Goal: Find specific page/section: Find specific page/section

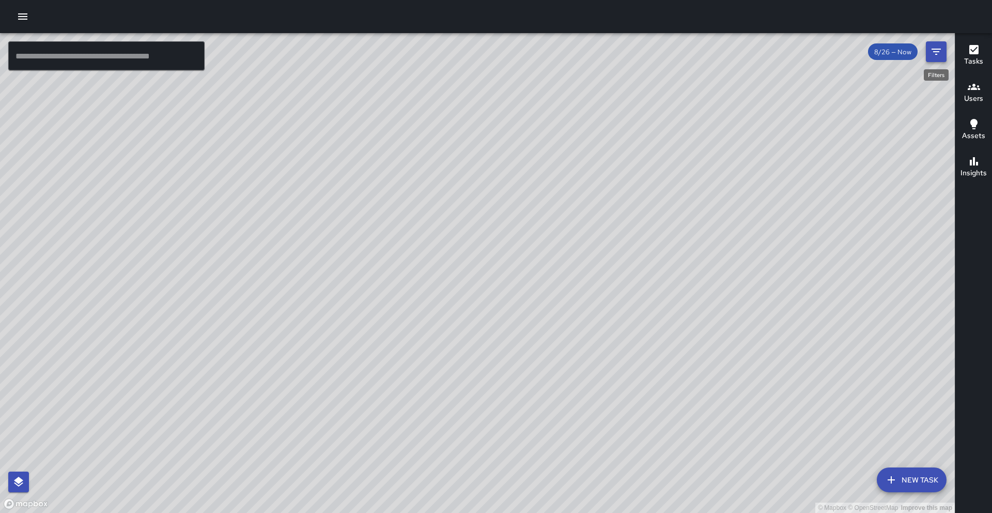
click at [931, 55] on icon "Filters" at bounding box center [936, 51] width 12 height 12
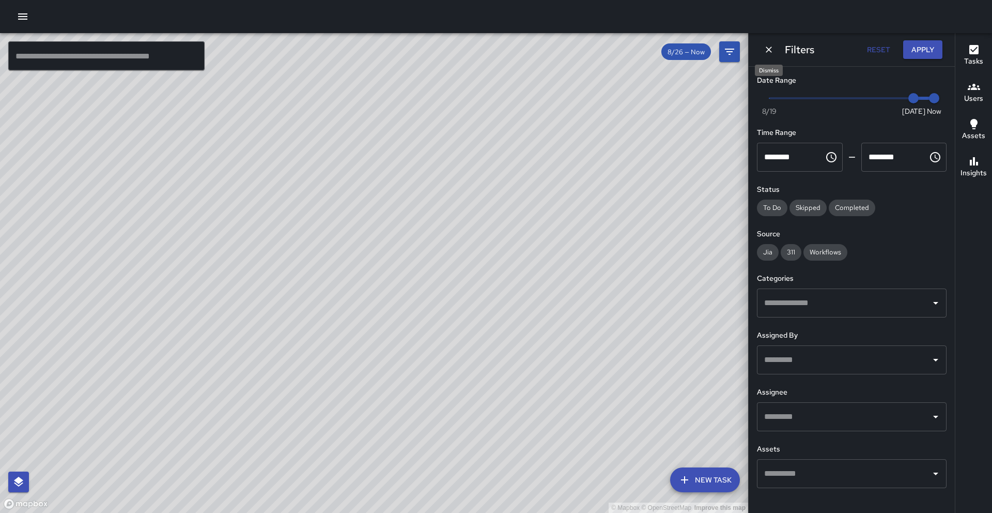
click at [770, 51] on icon "Dismiss" at bounding box center [769, 49] width 10 height 10
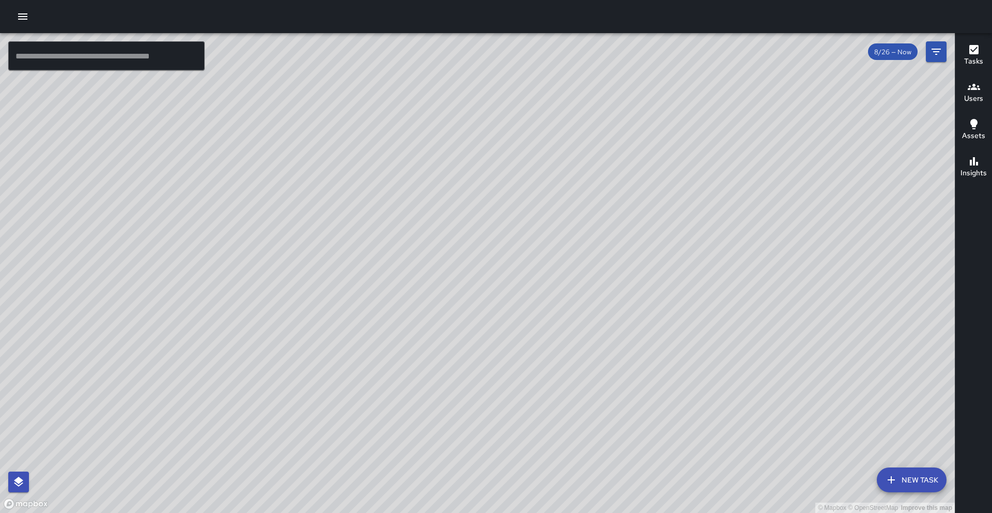
drag, startPoint x: 538, startPoint y: 183, endPoint x: 539, endPoint y: 219, distance: 35.2
click at [539, 219] on div "© Mapbox © OpenStreetMap Improve this map" at bounding box center [477, 273] width 955 height 480
drag, startPoint x: 535, startPoint y: 197, endPoint x: 532, endPoint y: 183, distance: 14.2
click at [532, 183] on div "© Mapbox © OpenStreetMap Improve this map" at bounding box center [477, 273] width 955 height 480
drag, startPoint x: 532, startPoint y: 183, endPoint x: 532, endPoint y: 170, distance: 13.4
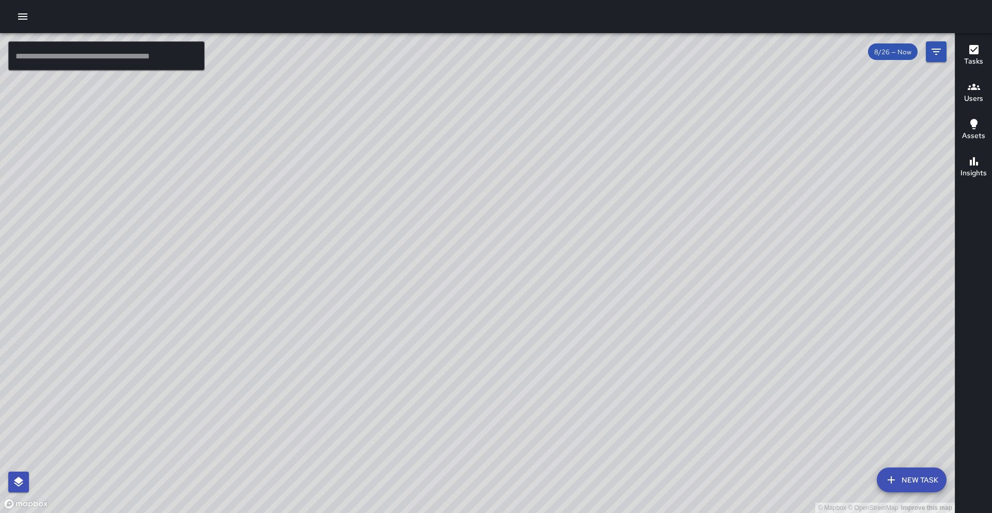
click at [532, 170] on div "© Mapbox © OpenStreetMap Improve this map" at bounding box center [477, 273] width 955 height 480
drag, startPoint x: 532, startPoint y: 170, endPoint x: 532, endPoint y: 151, distance: 19.1
click at [532, 151] on div "© Mapbox © OpenStreetMap Improve this map" at bounding box center [477, 273] width 955 height 480
drag, startPoint x: 532, startPoint y: 151, endPoint x: 532, endPoint y: 161, distance: 9.8
click at [532, 161] on div "© Mapbox © OpenStreetMap Improve this map" at bounding box center [477, 273] width 955 height 480
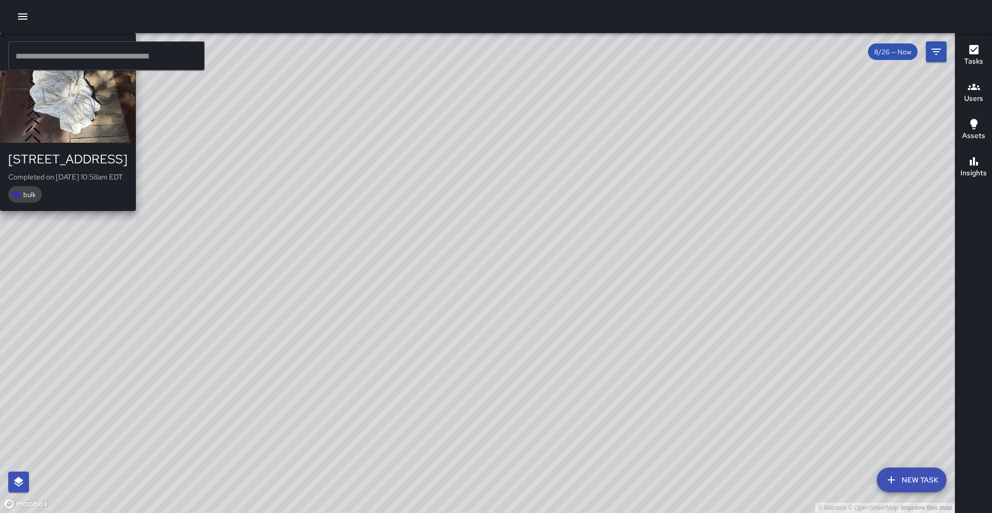
click at [527, 131] on div "© Mapbox © OpenStreetMap Improve this map EC Ed Cutshaw 57 Broadway Street Comp…" at bounding box center [477, 273] width 955 height 480
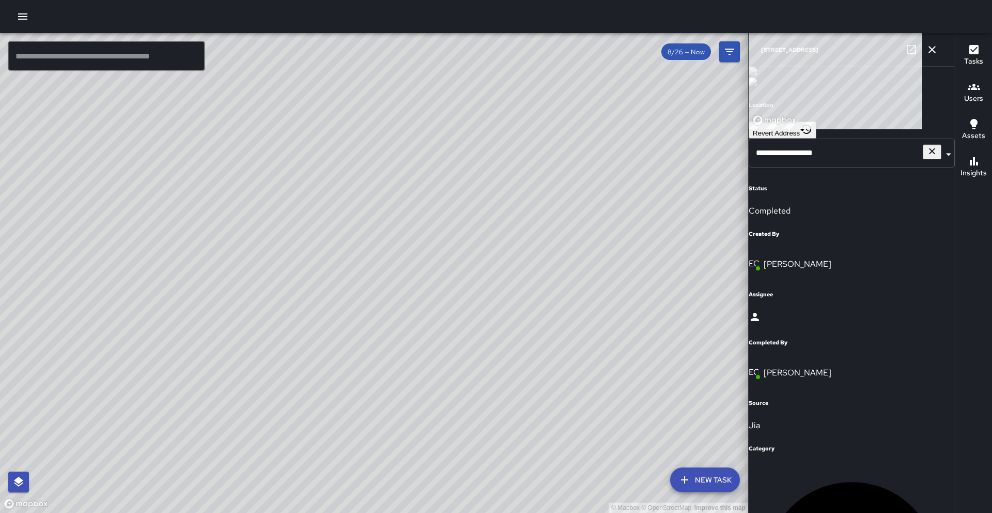
scroll to position [70, 0]
click at [937, 50] on icon "button" at bounding box center [932, 49] width 12 height 12
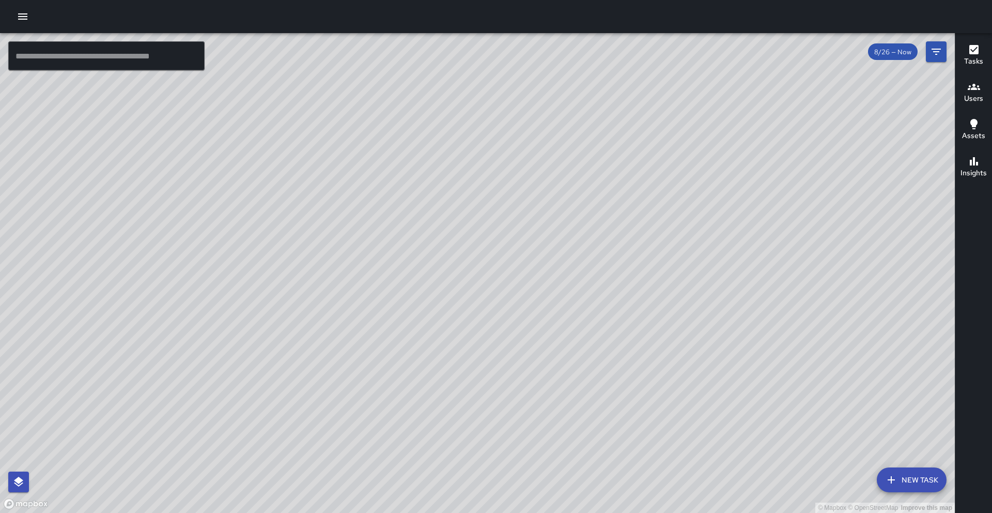
drag, startPoint x: 571, startPoint y: 316, endPoint x: 563, endPoint y: 243, distance: 73.3
click at [563, 243] on div "© Mapbox © OpenStreetMap Improve this map" at bounding box center [477, 273] width 955 height 480
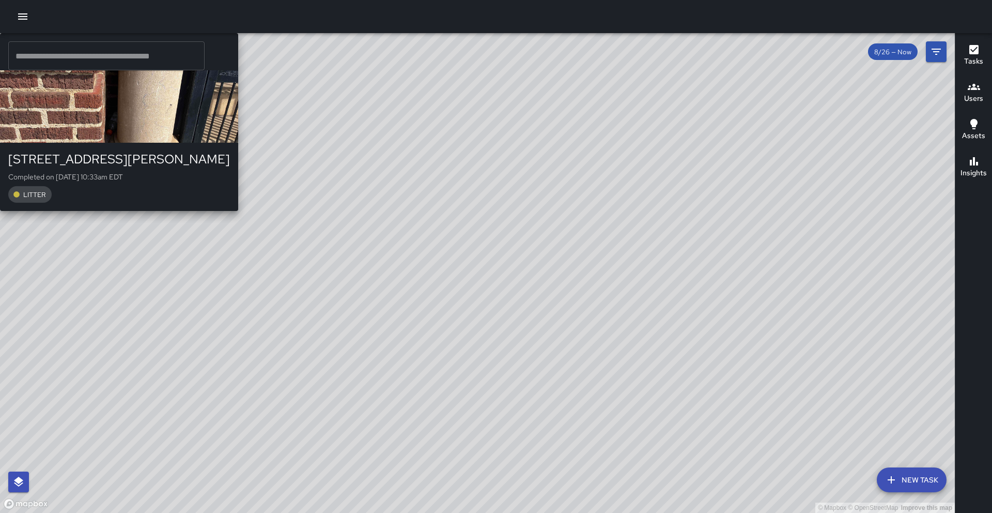
click at [365, 293] on div "© Mapbox © OpenStreetMap Improve this map WL William Littlejohn 175 Patton Aven…" at bounding box center [477, 273] width 955 height 480
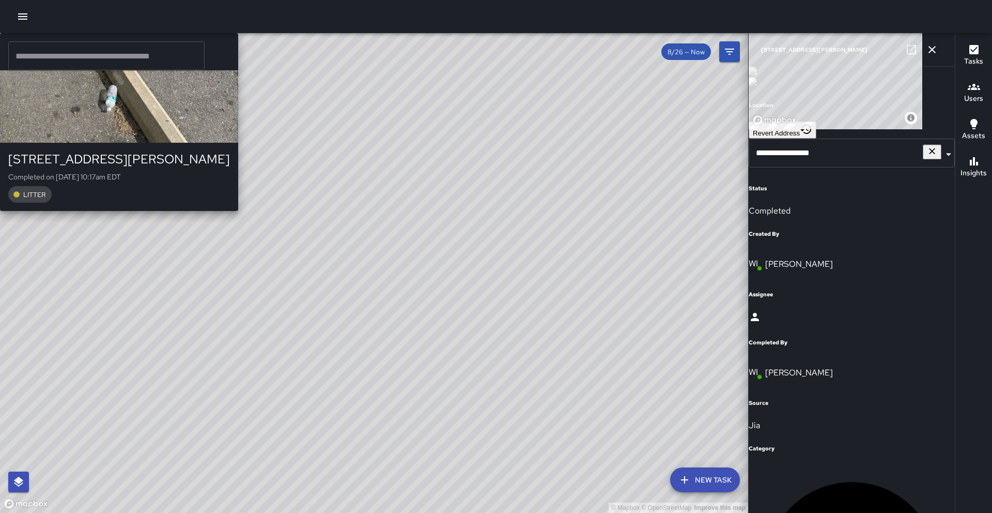
click at [140, 335] on div "© Mapbox © OpenStreetMap Improve this map WL William Littlejohn 221 Patton Aven…" at bounding box center [374, 273] width 748 height 480
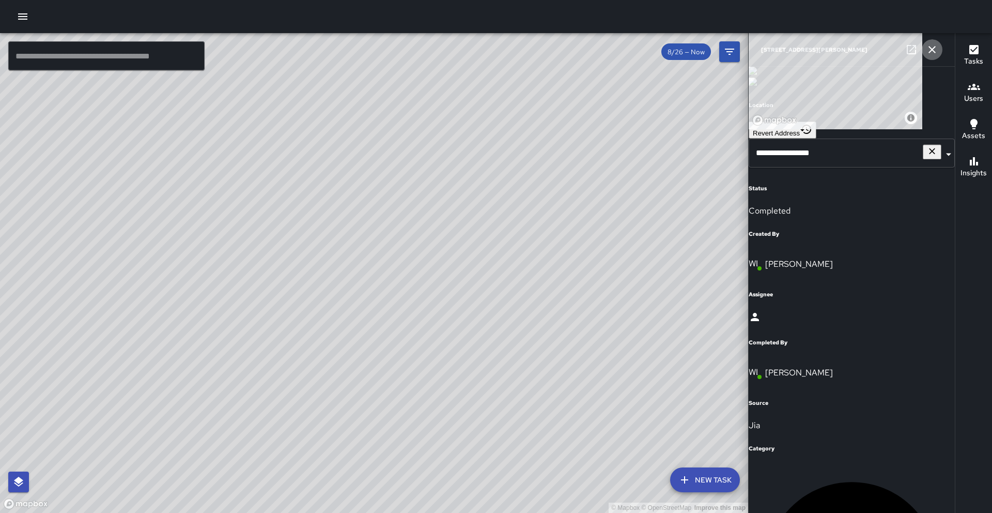
click at [929, 48] on icon "button" at bounding box center [932, 49] width 12 height 12
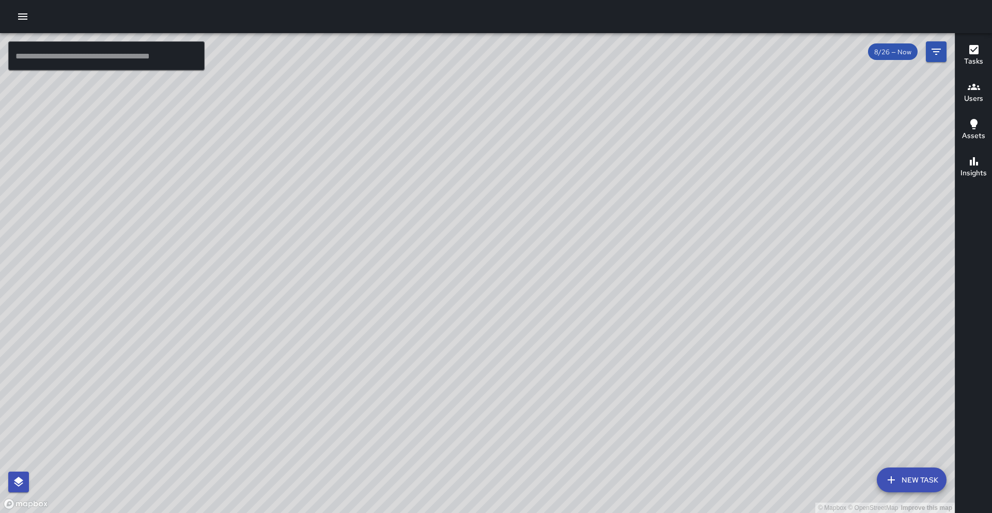
drag, startPoint x: 787, startPoint y: 176, endPoint x: 635, endPoint y: 256, distance: 172.5
click at [637, 256] on div "© Mapbox © OpenStreetMap Improve this map" at bounding box center [477, 273] width 955 height 480
drag, startPoint x: 719, startPoint y: 246, endPoint x: 552, endPoint y: 267, distance: 168.7
click at [555, 267] on div "© Mapbox © OpenStreetMap Improve this map" at bounding box center [477, 273] width 955 height 480
drag, startPoint x: 662, startPoint y: 252, endPoint x: 619, endPoint y: 283, distance: 52.6
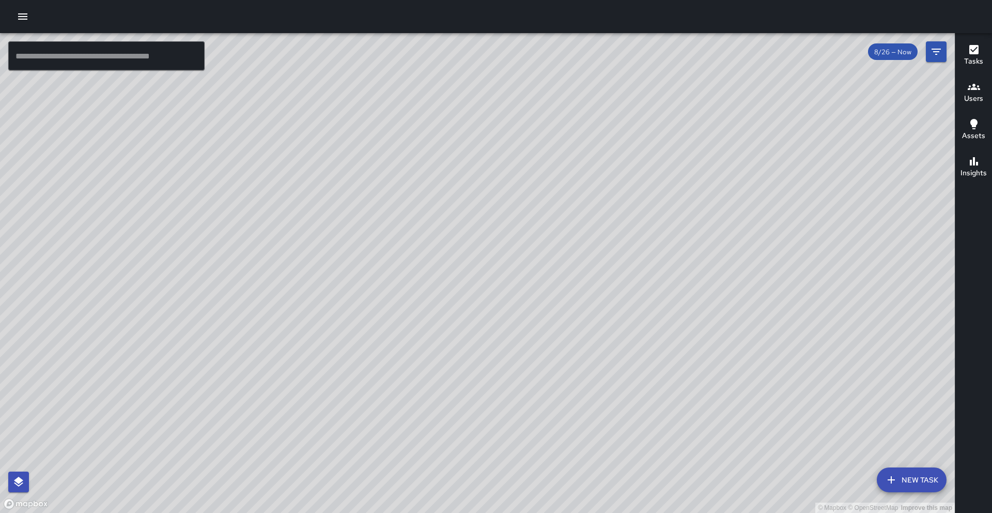
click at [619, 283] on div "© Mapbox © OpenStreetMap Improve this map" at bounding box center [477, 273] width 955 height 480
drag, startPoint x: 660, startPoint y: 280, endPoint x: 605, endPoint y: 266, distance: 57.2
click at [605, 266] on div "© Mapbox © OpenStreetMap Improve this map" at bounding box center [477, 273] width 955 height 480
drag, startPoint x: 603, startPoint y: 265, endPoint x: 598, endPoint y: 235, distance: 29.9
click at [598, 235] on div "© Mapbox © OpenStreetMap Improve this map" at bounding box center [477, 273] width 955 height 480
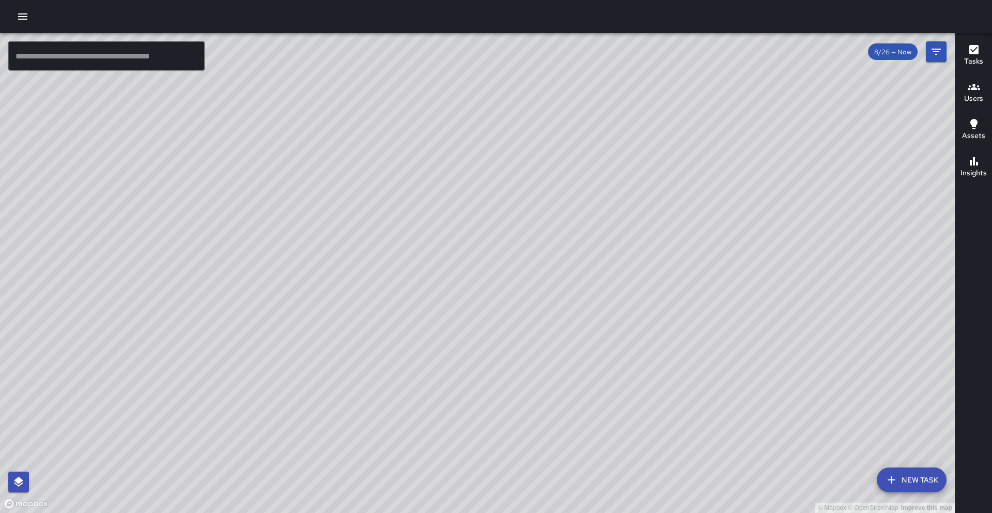
drag, startPoint x: 576, startPoint y: 209, endPoint x: 571, endPoint y: 218, distance: 10.2
click at [571, 218] on div "© Mapbox © OpenStreetMap Improve this map" at bounding box center [477, 273] width 955 height 480
drag, startPoint x: 701, startPoint y: 129, endPoint x: 570, endPoint y: 403, distance: 304.2
click at [571, 404] on div "© Mapbox © OpenStreetMap Improve this map" at bounding box center [477, 273] width 955 height 480
drag, startPoint x: 728, startPoint y: 261, endPoint x: 722, endPoint y: 268, distance: 9.9
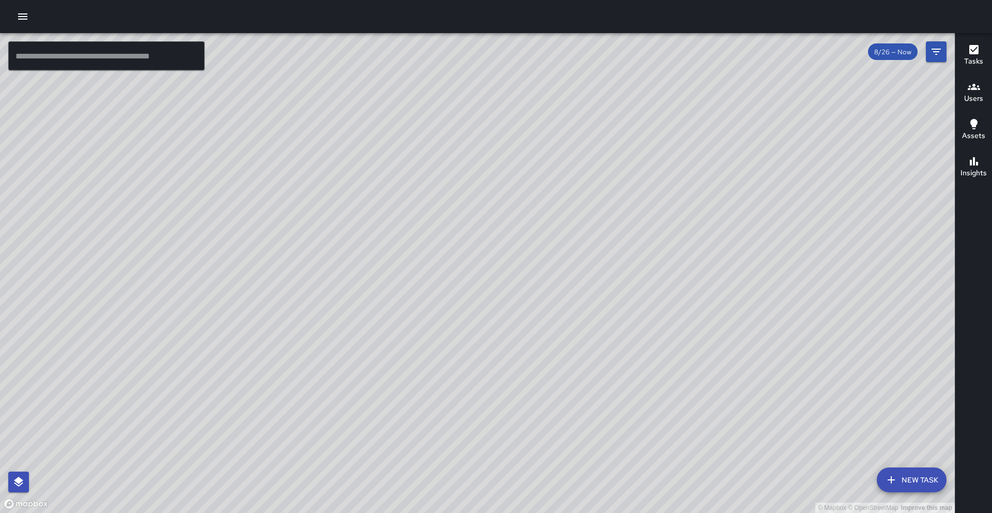
click at [722, 268] on div "© Mapbox © OpenStreetMap Improve this map" at bounding box center [477, 273] width 955 height 480
drag, startPoint x: 375, startPoint y: 355, endPoint x: 494, endPoint y: 288, distance: 136.3
click at [494, 288] on div "© Mapbox © OpenStreetMap Improve this map" at bounding box center [477, 273] width 955 height 480
drag, startPoint x: 211, startPoint y: 354, endPoint x: 473, endPoint y: 198, distance: 304.8
click at [473, 198] on div "© Mapbox © OpenStreetMap Improve this map" at bounding box center [477, 273] width 955 height 480
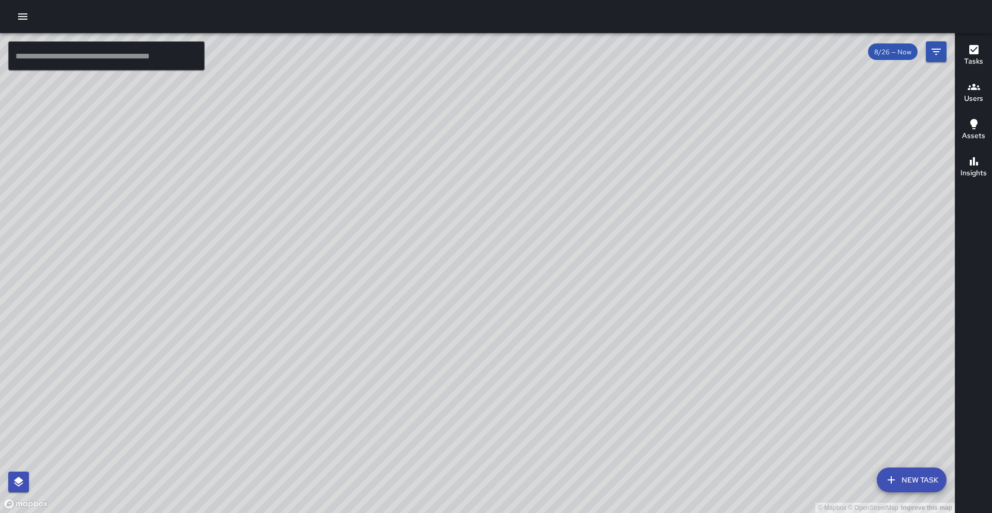
drag, startPoint x: 277, startPoint y: 319, endPoint x: 408, endPoint y: 270, distance: 140.8
click at [408, 270] on div "© Mapbox © OpenStreetMap Improve this map" at bounding box center [477, 273] width 955 height 480
drag, startPoint x: 316, startPoint y: 125, endPoint x: 317, endPoint y: 154, distance: 29.0
click at [317, 154] on div "© Mapbox © OpenStreetMap Improve this map" at bounding box center [477, 273] width 955 height 480
drag, startPoint x: 320, startPoint y: 157, endPoint x: 334, endPoint y: 147, distance: 17.1
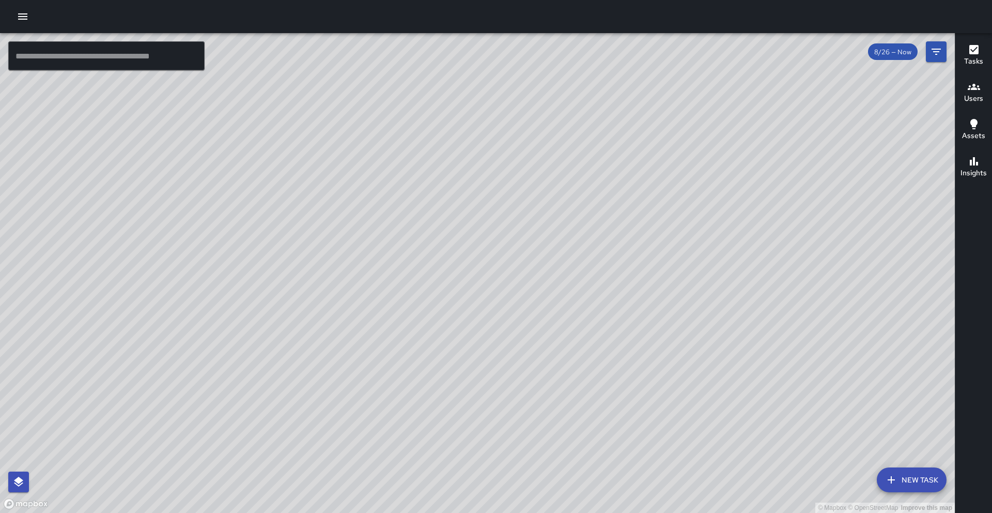
click at [334, 147] on div "© Mapbox © OpenStreetMap Improve this map" at bounding box center [477, 273] width 955 height 480
drag, startPoint x: 602, startPoint y: 169, endPoint x: 354, endPoint y: 287, distance: 274.7
click at [356, 286] on div "© Mapbox © OpenStreetMap Improve this map" at bounding box center [477, 273] width 955 height 480
click at [655, 204] on div "© Mapbox © OpenStreetMap Improve this map WL William Littlejohn Ambassador Task…" at bounding box center [477, 273] width 955 height 480
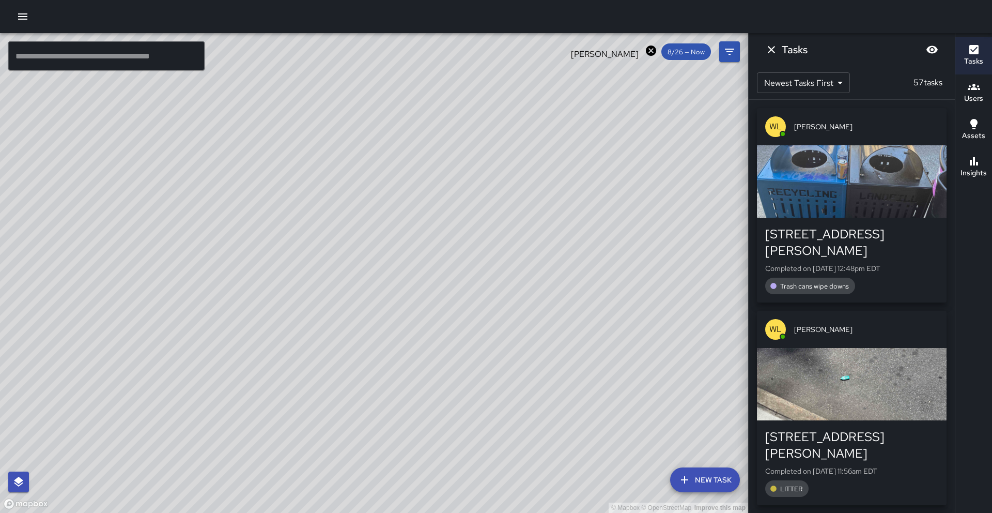
click at [648, 52] on icon at bounding box center [651, 50] width 10 height 10
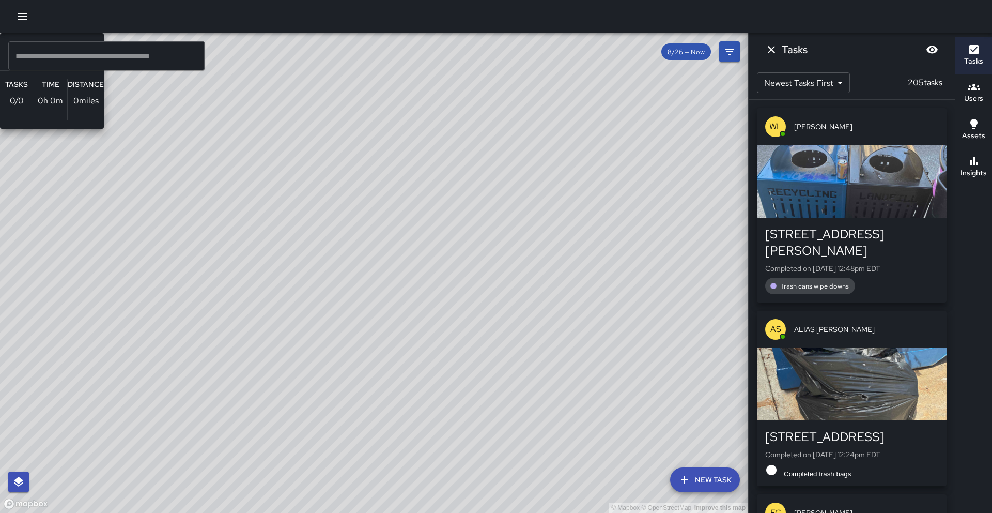
click at [584, 190] on div "© Mapbox © OpenStreetMap Improve this map EW ERICA WALTEMADE Supervisor Tasks 0…" at bounding box center [374, 273] width 748 height 480
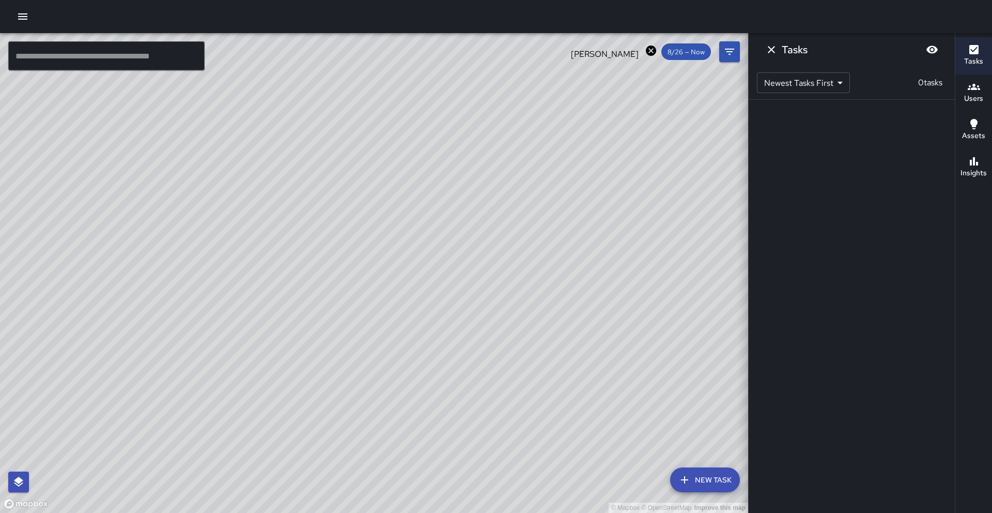
click at [651, 54] on icon at bounding box center [651, 50] width 10 height 10
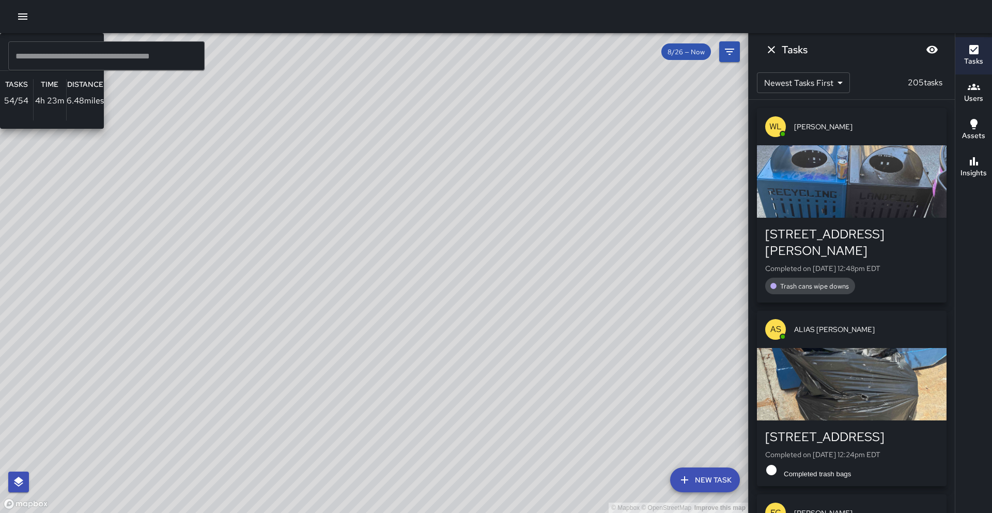
click at [574, 98] on div "© Mapbox © OpenStreetMap Improve this map EC Ed Cutshaw Ambassador Tasks 54 / 5…" at bounding box center [374, 273] width 748 height 480
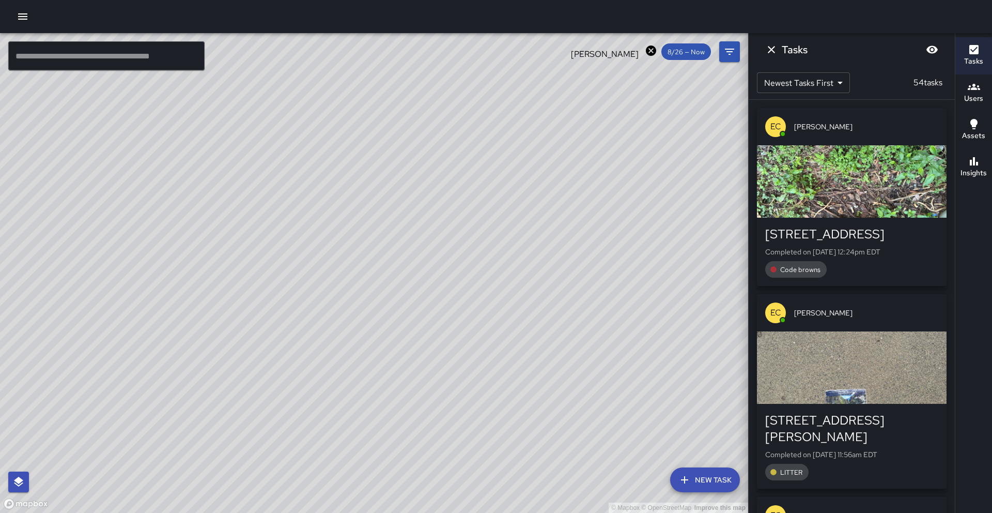
drag, startPoint x: 679, startPoint y: 193, endPoint x: 518, endPoint y: 280, distance: 182.5
click at [518, 280] on div "© Mapbox © OpenStreetMap Improve this map" at bounding box center [374, 273] width 748 height 480
drag, startPoint x: 615, startPoint y: 227, endPoint x: 593, endPoint y: 234, distance: 22.2
click at [593, 234] on div "© Mapbox © OpenStreetMap Improve this map" at bounding box center [374, 273] width 748 height 480
click at [651, 49] on icon at bounding box center [651, 50] width 10 height 10
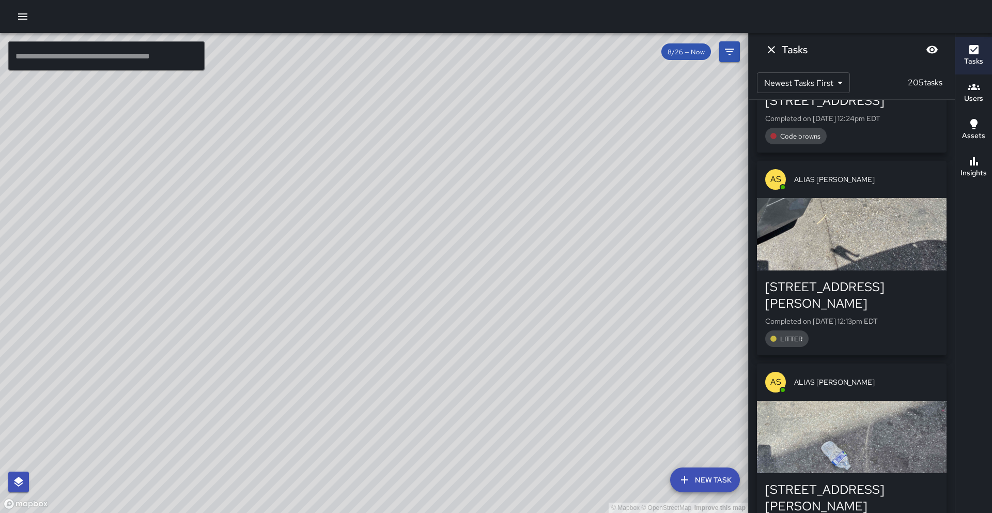
scroll to position [526, 0]
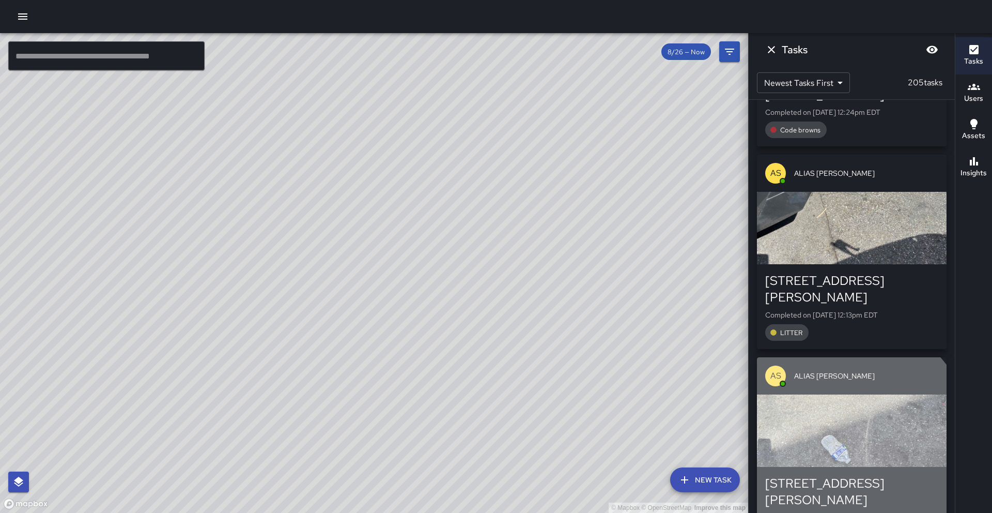
click at [841, 415] on div "button" at bounding box center [852, 430] width 190 height 72
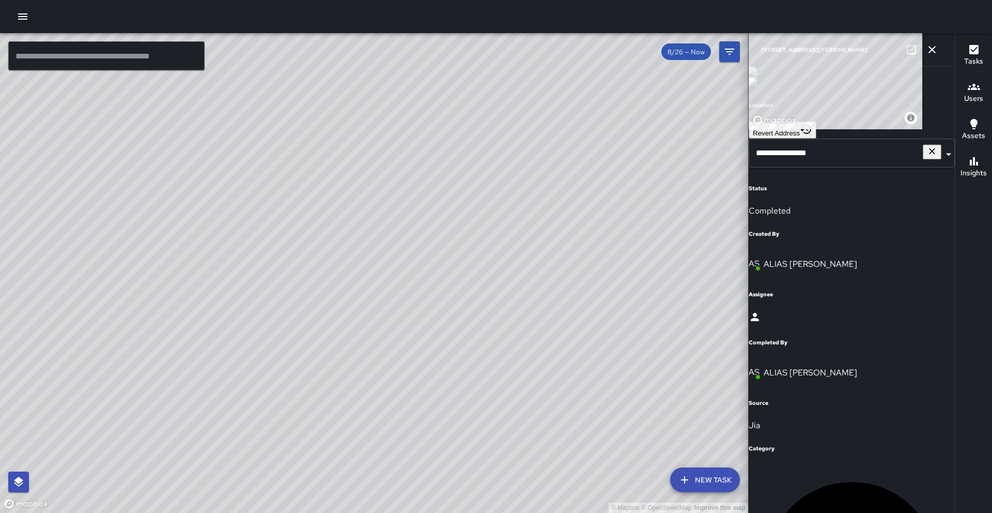
click at [931, 51] on icon "button" at bounding box center [932, 49] width 12 height 12
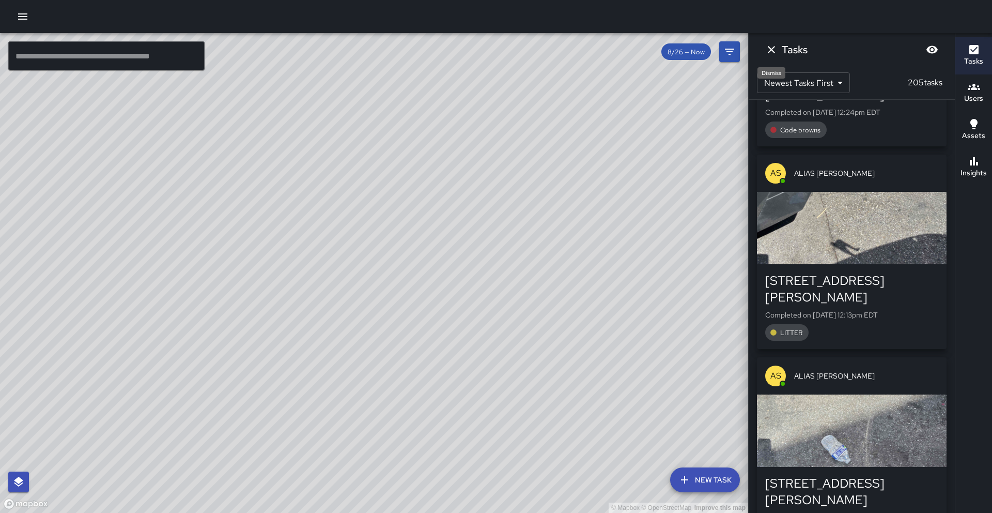
click at [772, 42] on button "Dismiss" at bounding box center [771, 49] width 21 height 21
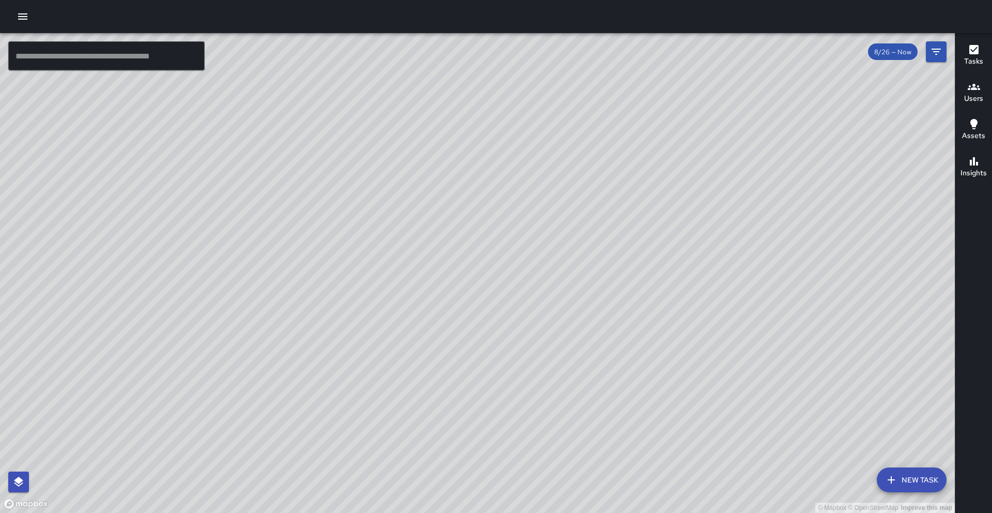
drag, startPoint x: 744, startPoint y: 210, endPoint x: 683, endPoint y: 274, distance: 88.1
click at [683, 274] on div "© Mapbox © OpenStreetMap Improve this map" at bounding box center [477, 273] width 955 height 480
click at [682, 276] on div "© Mapbox © OpenStreetMap Improve this map" at bounding box center [477, 273] width 955 height 480
click at [679, 282] on div "© Mapbox © OpenStreetMap Improve this map" at bounding box center [477, 273] width 955 height 480
drag, startPoint x: 684, startPoint y: 277, endPoint x: 650, endPoint y: 298, distance: 40.0
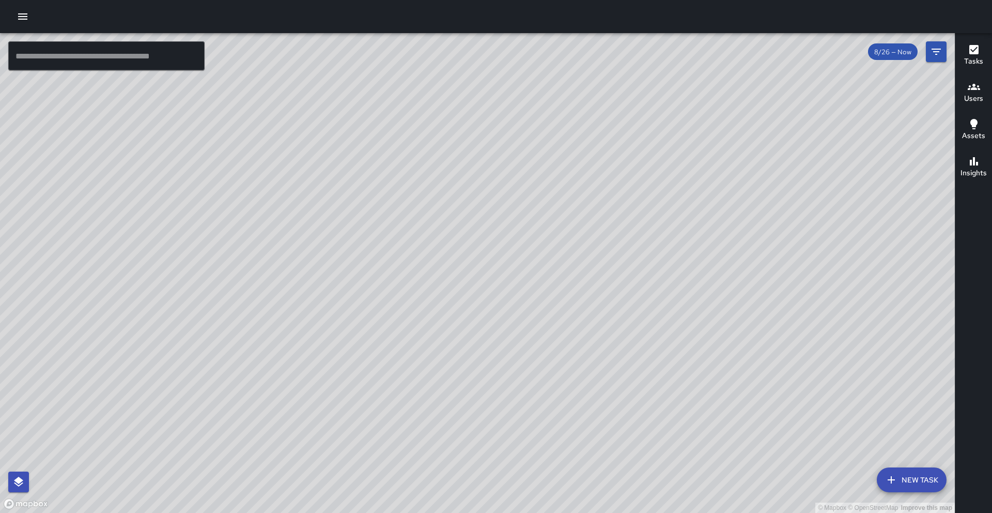
click at [650, 298] on div "© Mapbox © OpenStreetMap Improve this map" at bounding box center [477, 273] width 955 height 480
drag, startPoint x: 652, startPoint y: 297, endPoint x: 557, endPoint y: 297, distance: 95.6
click at [562, 297] on div "© Mapbox © OpenStreetMap Improve this map" at bounding box center [477, 273] width 955 height 480
drag, startPoint x: 719, startPoint y: 210, endPoint x: 238, endPoint y: 231, distance: 481.7
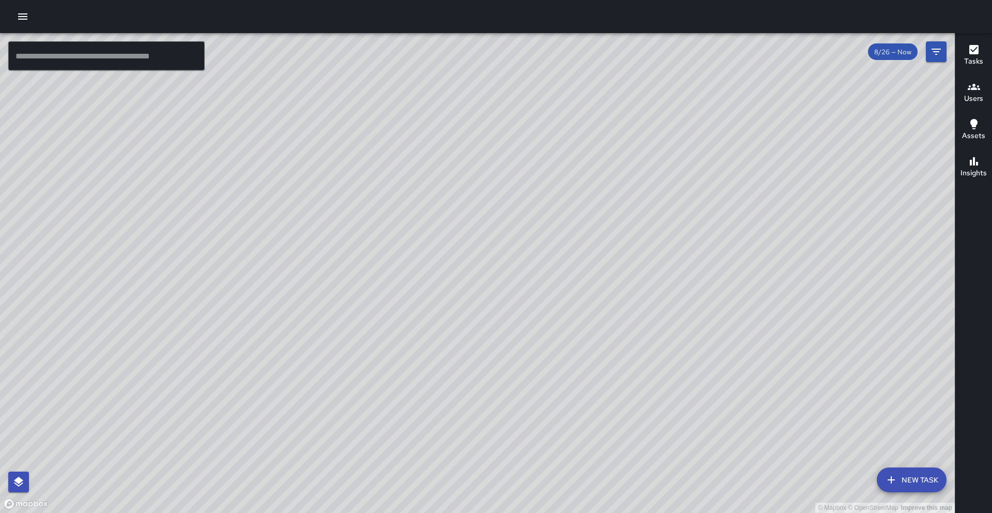
click at [238, 231] on div "© Mapbox © OpenStreetMap Improve this map" at bounding box center [477, 273] width 955 height 480
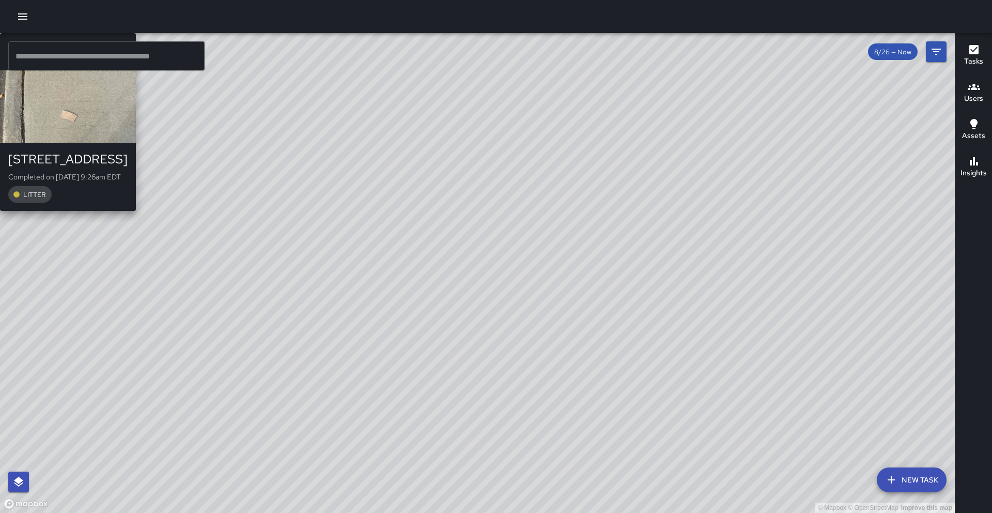
scroll to position [6855, 0]
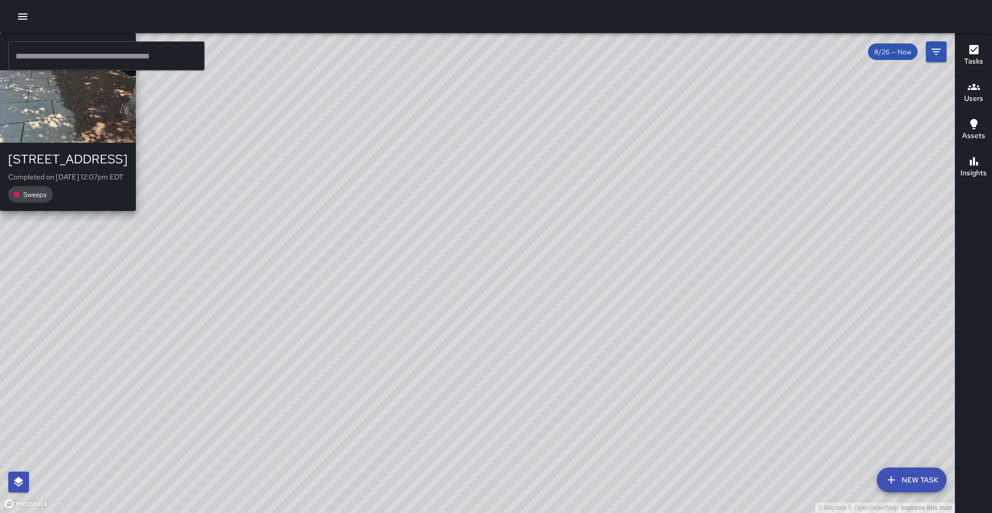
click at [406, 213] on div "© Mapbox © OpenStreetMap Improve this map AS ALIAS SIEGLER 6 Sears Alley Comple…" at bounding box center [477, 273] width 955 height 480
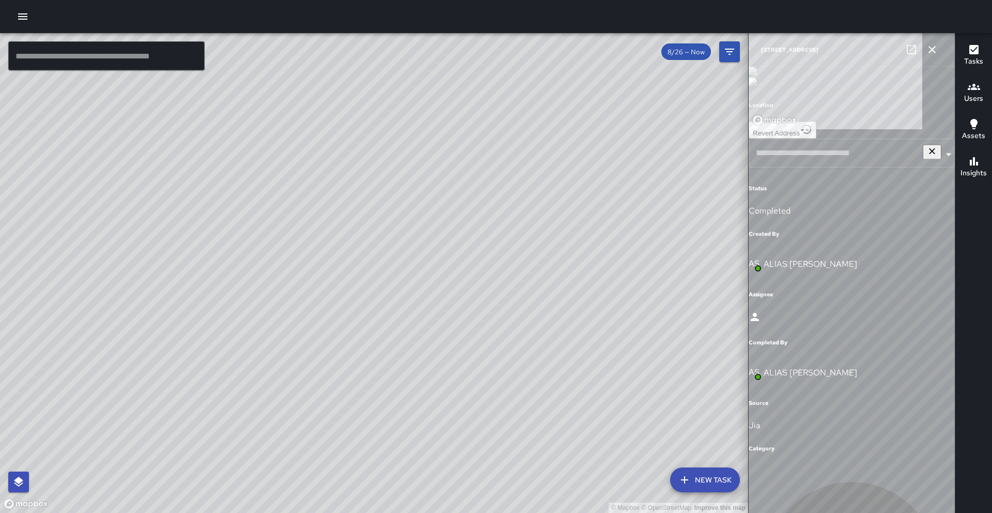
type input "**********"
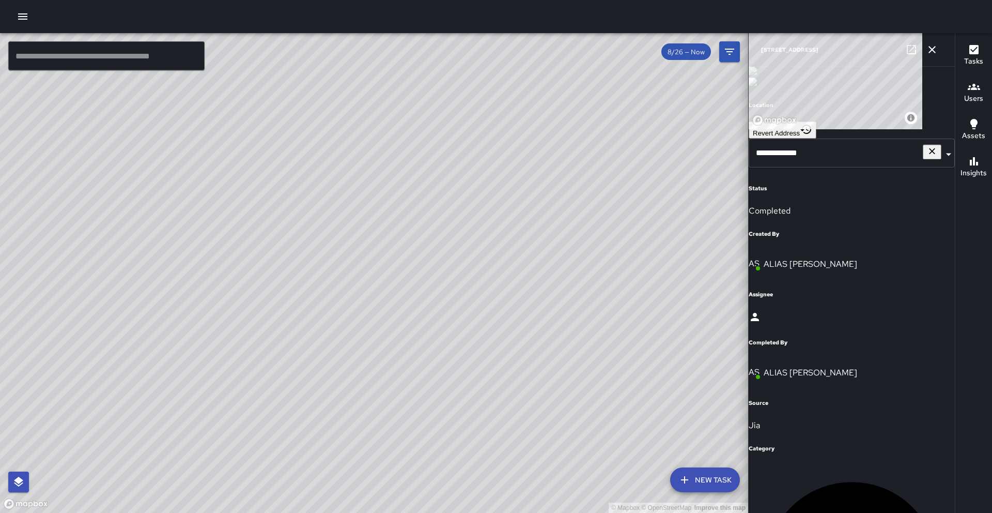
scroll to position [0, 0]
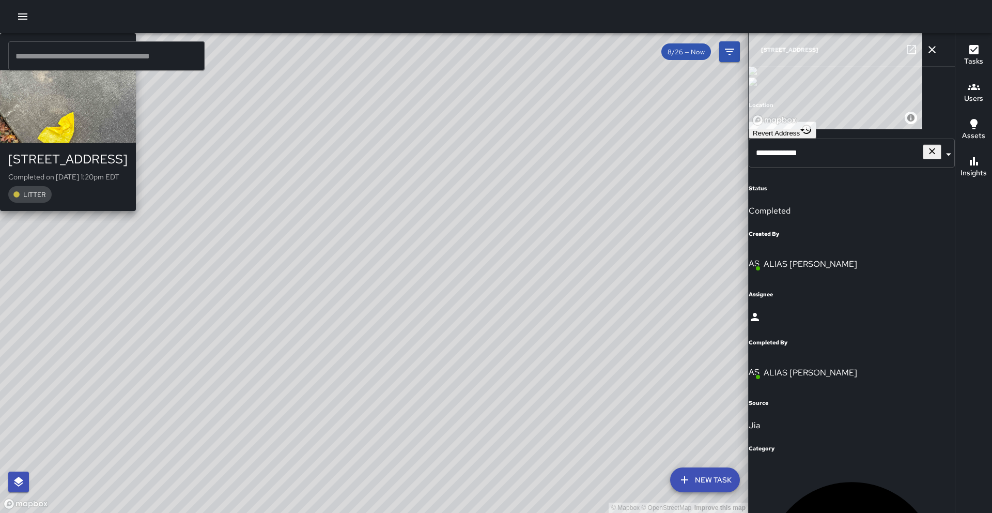
click at [647, 284] on div "© Mapbox © OpenStreetMap Improve this map AS ALIAS SIEGLER 27 Church Street Com…" at bounding box center [374, 273] width 748 height 480
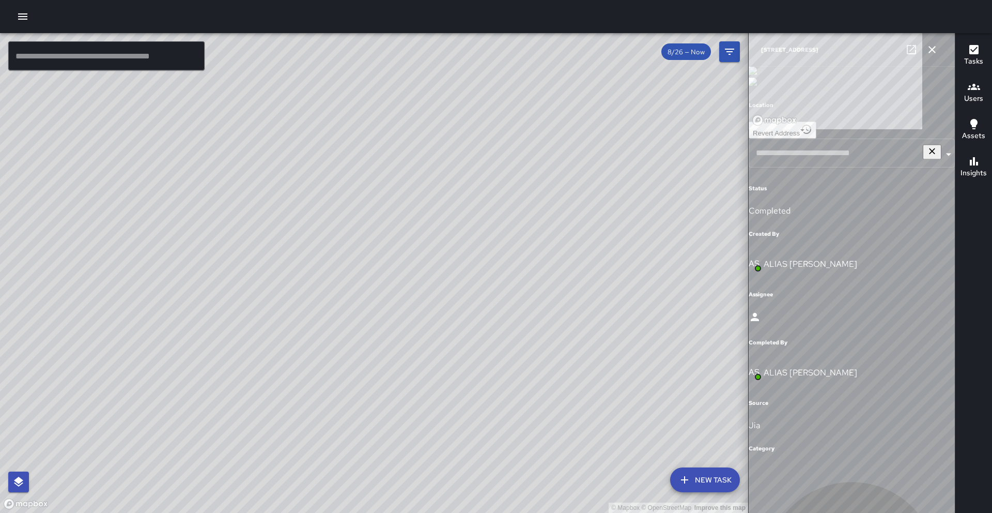
type input "**********"
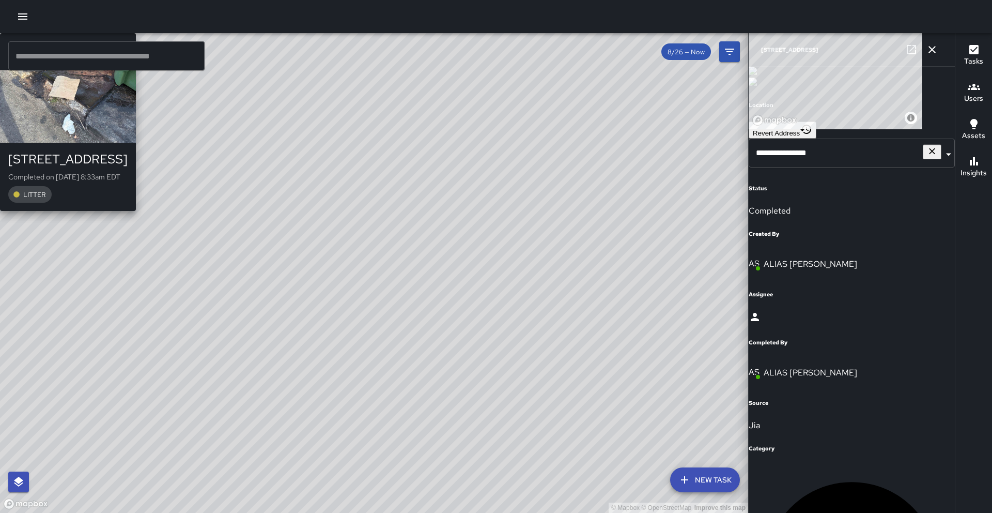
click at [304, 162] on div "© Mapbox © OpenStreetMap Improve this map AS ALIAS SIEGLER 11 Church Street Com…" at bounding box center [374, 273] width 748 height 480
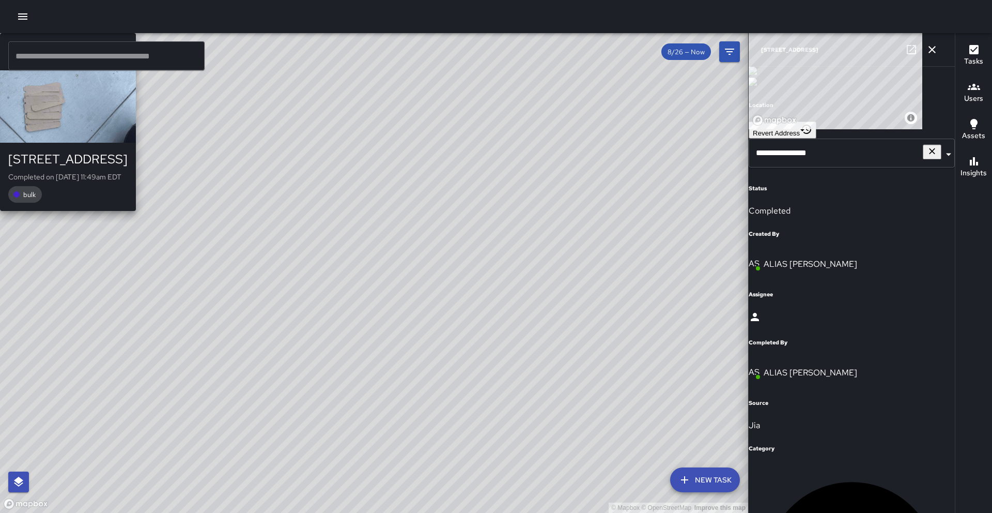
click at [422, 106] on div "© Mapbox © OpenStreetMap Improve this map EC Ed Cutshaw 50 College Street Compl…" at bounding box center [374, 273] width 748 height 480
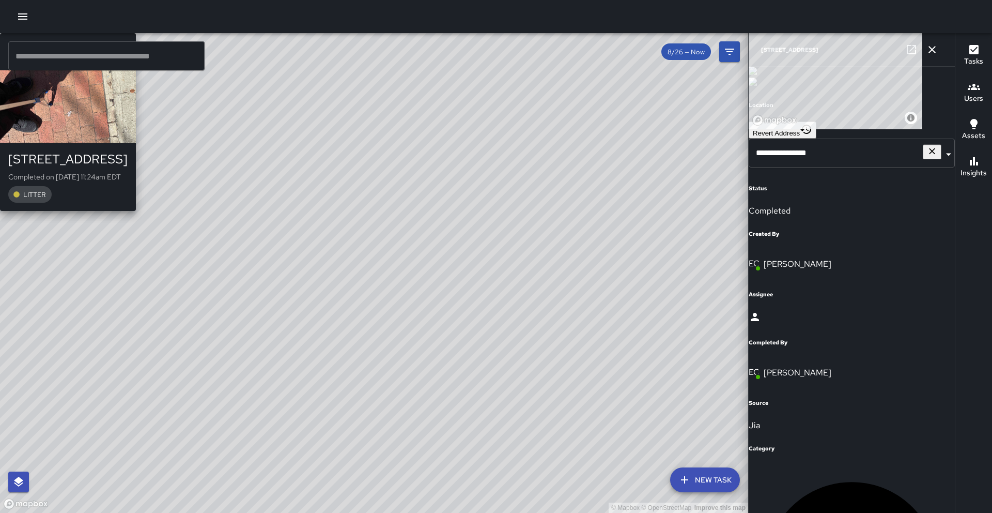
click at [435, 81] on div "© Mapbox © OpenStreetMap Improve this map EC Ed Cutshaw 13 West Walnut Street C…" at bounding box center [374, 273] width 748 height 480
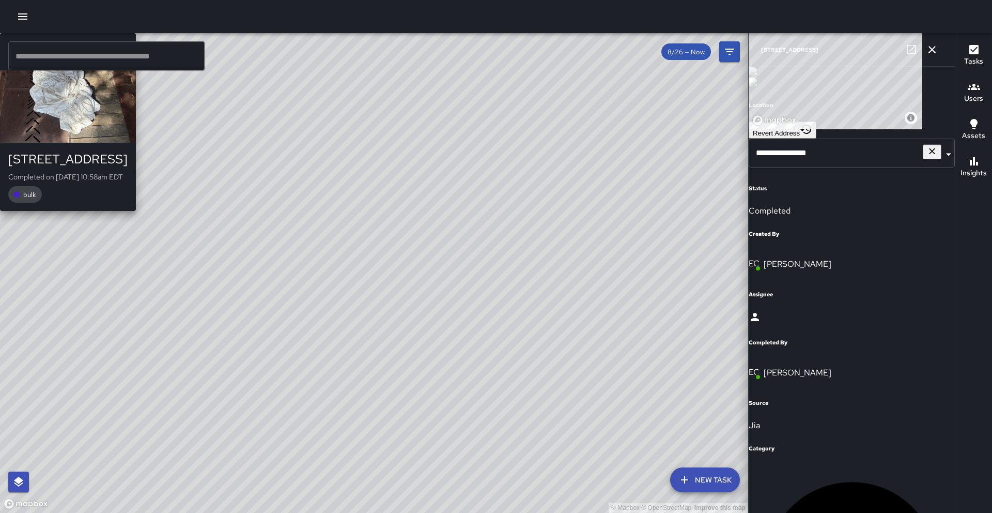
click at [446, 106] on div "© Mapbox © OpenStreetMap Improve this map EC Ed Cutshaw 57 Broadway Street Comp…" at bounding box center [374, 273] width 748 height 480
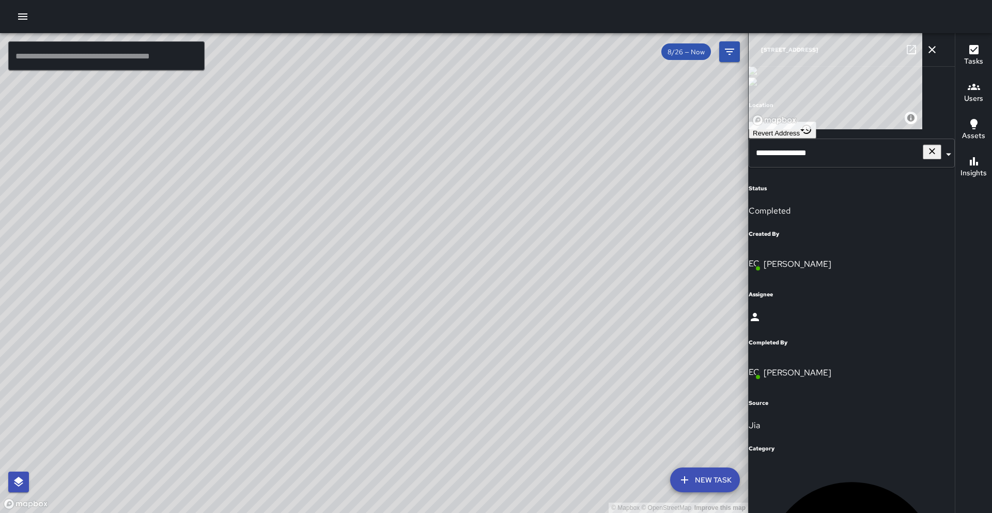
click at [466, 78] on div "© Mapbox © OpenStreetMap Improve this map EC Ed Cutshaw 15 Woodfin Street Compl…" at bounding box center [374, 273] width 748 height 480
click at [580, 194] on div "© Mapbox © OpenStreetMap Improve this map EC Ed Cutshaw 30 Woodfin Street Compl…" at bounding box center [374, 273] width 748 height 480
click at [525, 366] on div "© Mapbox © OpenStreetMap Improve this map" at bounding box center [374, 273] width 748 height 480
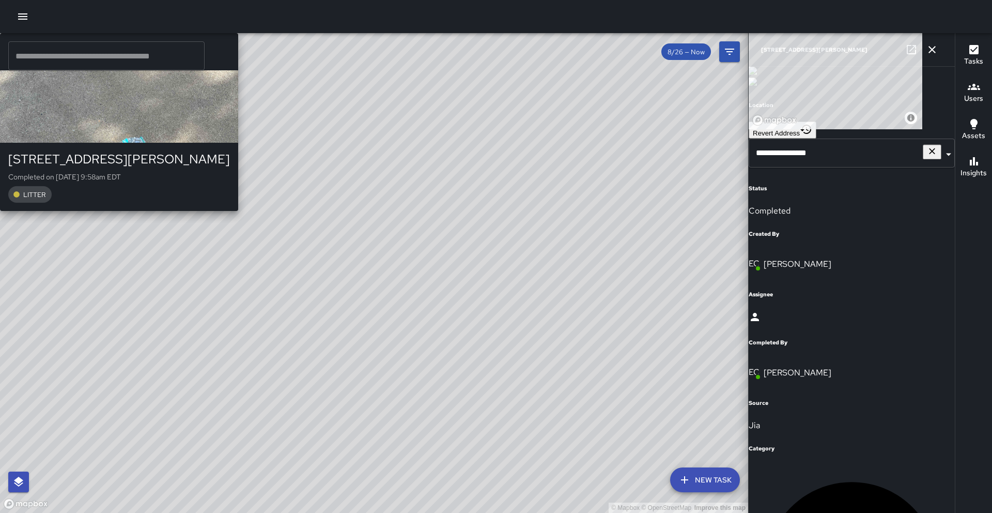
click at [533, 367] on div "© Mapbox © OpenStreetMap Improve this map EC Ed Cutshaw 35 Woodfin Street Compl…" at bounding box center [374, 273] width 748 height 480
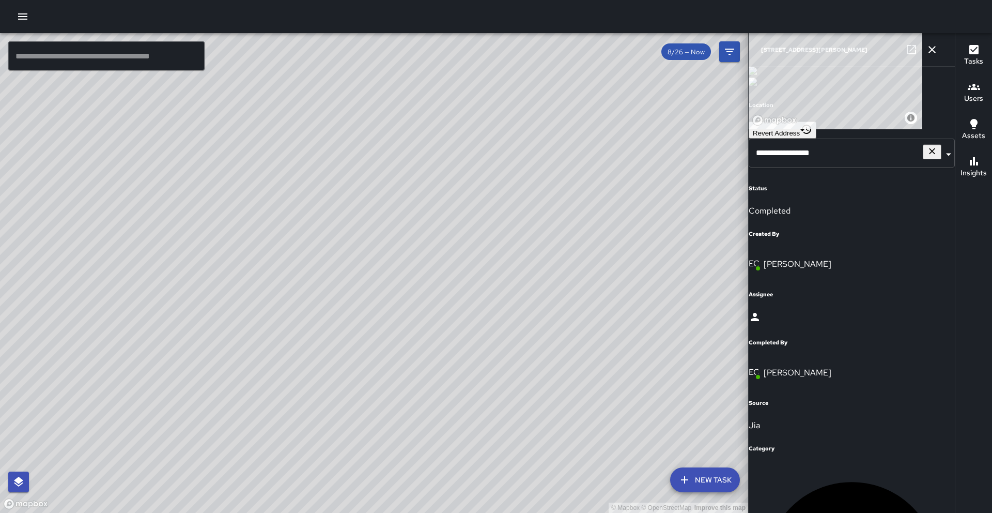
drag, startPoint x: 149, startPoint y: 313, endPoint x: 417, endPoint y: 290, distance: 269.2
click at [417, 290] on div "© Mapbox © OpenStreetMap Improve this map" at bounding box center [374, 273] width 748 height 480
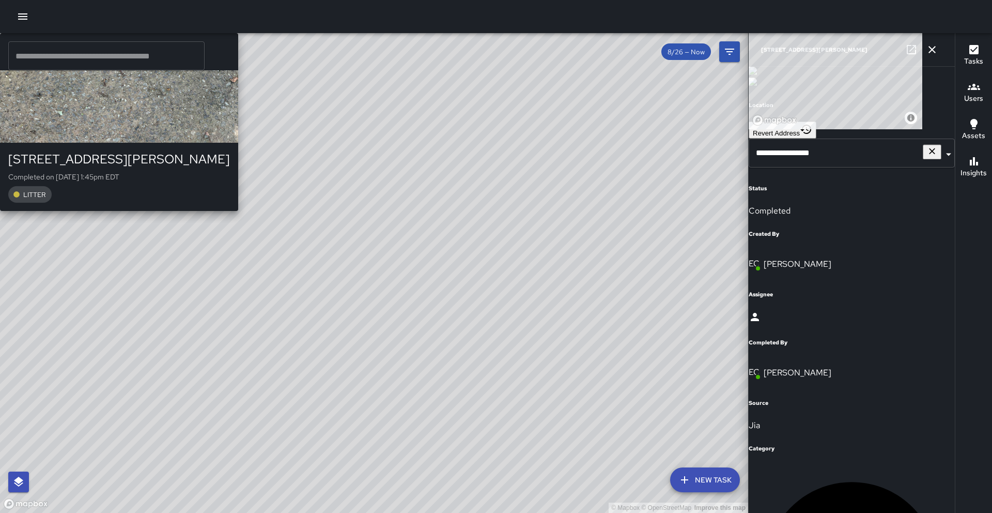
click at [484, 154] on div "© Mapbox © OpenStreetMap Improve this map EC Ed Cutshaw 30 Woodfin Street Compl…" at bounding box center [374, 273] width 748 height 480
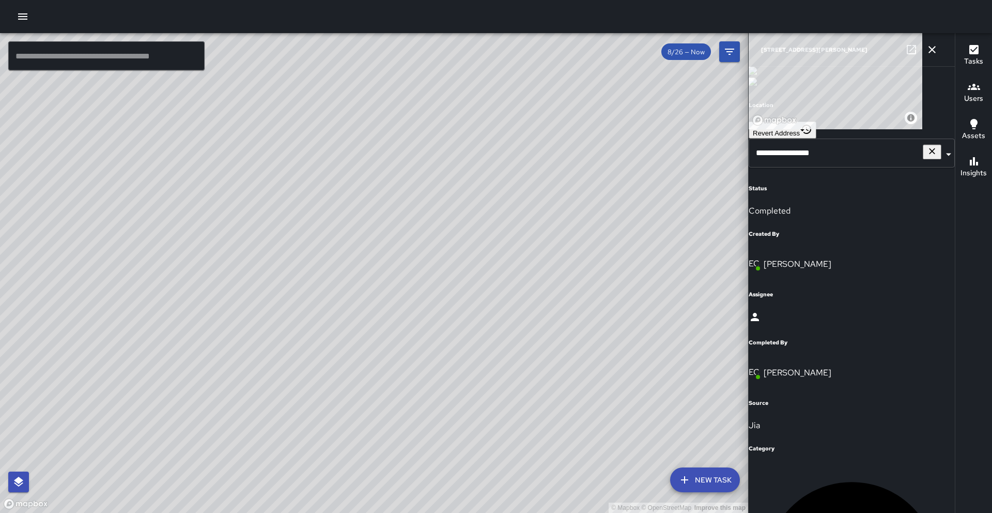
drag, startPoint x: 387, startPoint y: 187, endPoint x: 556, endPoint y: 219, distance: 171.9
click at [586, 212] on div "© Mapbox © OpenStreetMap Improve this map" at bounding box center [374, 273] width 748 height 480
click at [366, 376] on div "© Mapbox © OpenStreetMap Improve this map EC Ed Cutshaw 15 Woodfin Street Compl…" at bounding box center [374, 273] width 748 height 480
click at [937, 53] on icon "button" at bounding box center [932, 49] width 12 height 12
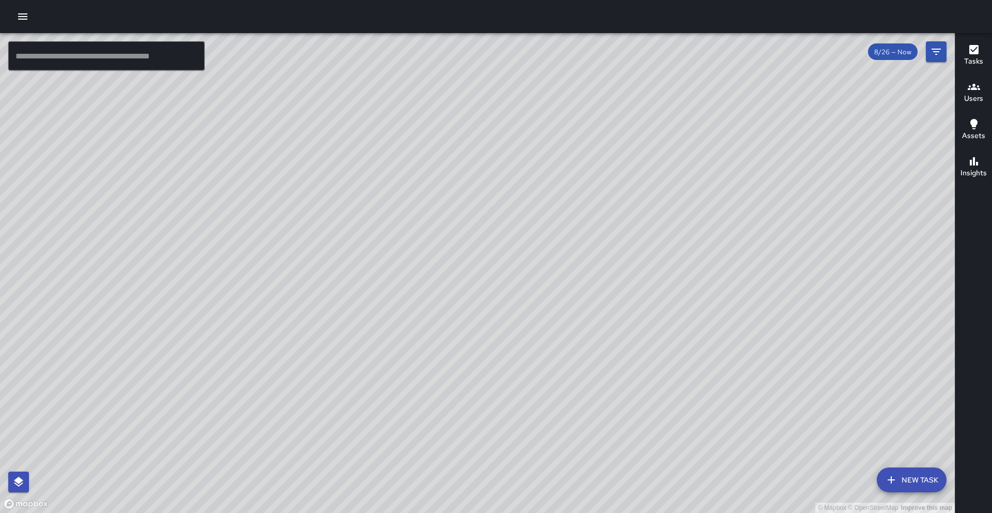
drag, startPoint x: 610, startPoint y: 269, endPoint x: 563, endPoint y: 187, distance: 94.0
click at [576, 187] on div "© Mapbox © OpenStreetMap Improve this map" at bounding box center [477, 273] width 955 height 480
drag, startPoint x: 581, startPoint y: 184, endPoint x: 549, endPoint y: 159, distance: 40.5
click at [549, 159] on div "© Mapbox © OpenStreetMap Improve this map" at bounding box center [477, 273] width 955 height 480
drag, startPoint x: 489, startPoint y: 325, endPoint x: 487, endPoint y: 287, distance: 37.2
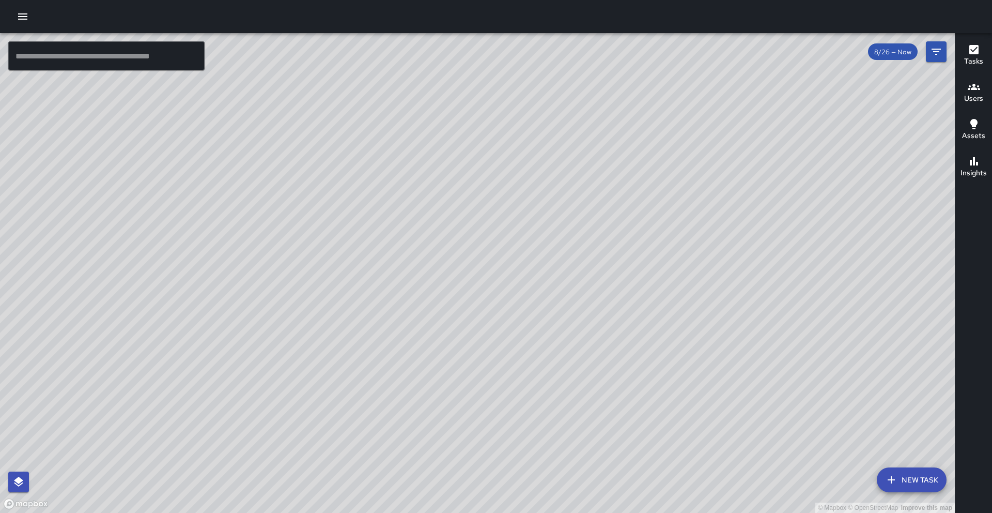
click at [495, 256] on div "© Mapbox © OpenStreetMap Improve this map" at bounding box center [477, 273] width 955 height 480
drag, startPoint x: 365, startPoint y: 292, endPoint x: 539, endPoint y: 339, distance: 180.6
click at [539, 342] on div "© Mapbox © OpenStreetMap Improve this map" at bounding box center [477, 273] width 955 height 480
drag, startPoint x: 427, startPoint y: 395, endPoint x: 432, endPoint y: 362, distance: 33.4
click at [432, 362] on div "© Mapbox © OpenStreetMap Improve this map" at bounding box center [477, 273] width 955 height 480
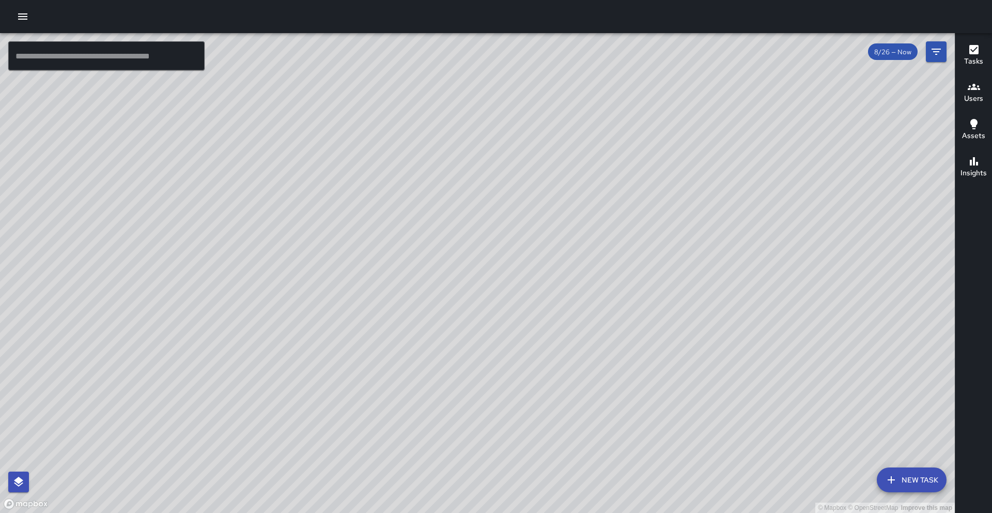
drag, startPoint x: 432, startPoint y: 371, endPoint x: 457, endPoint y: 286, distance: 88.3
click at [457, 286] on div "© Mapbox © OpenStreetMap Improve this map" at bounding box center [477, 273] width 955 height 480
drag, startPoint x: 468, startPoint y: 311, endPoint x: 480, endPoint y: 273, distance: 39.7
click at [480, 273] on div "© Mapbox © OpenStreetMap Improve this map" at bounding box center [477, 273] width 955 height 480
drag, startPoint x: 482, startPoint y: 289, endPoint x: 486, endPoint y: 305, distance: 16.0
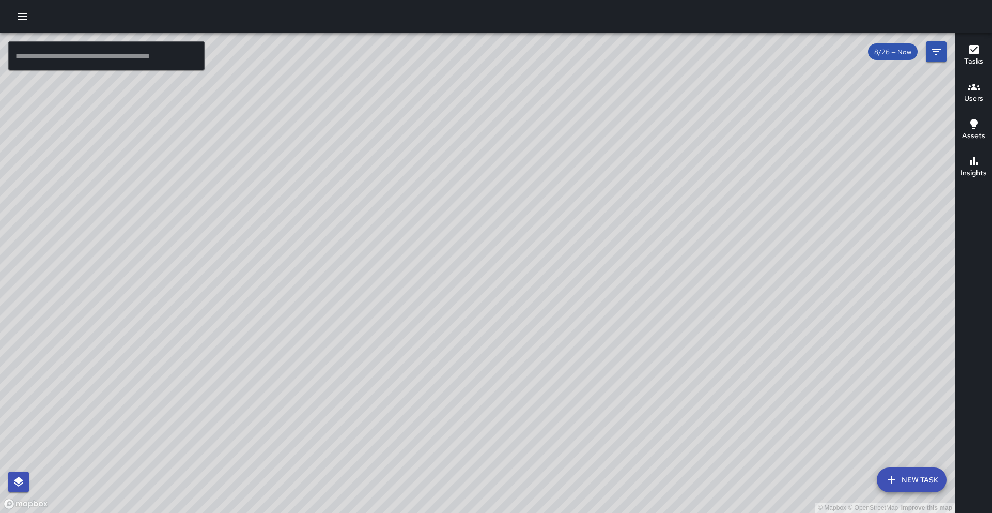
click at [486, 305] on div "© Mapbox © OpenStreetMap Improve this map" at bounding box center [477, 273] width 955 height 480
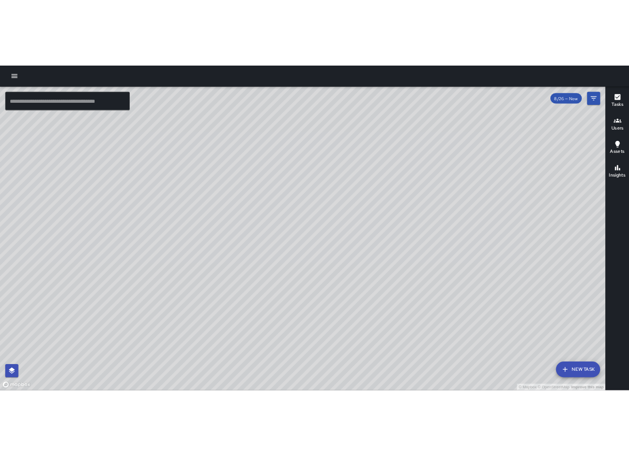
scroll to position [24436, 0]
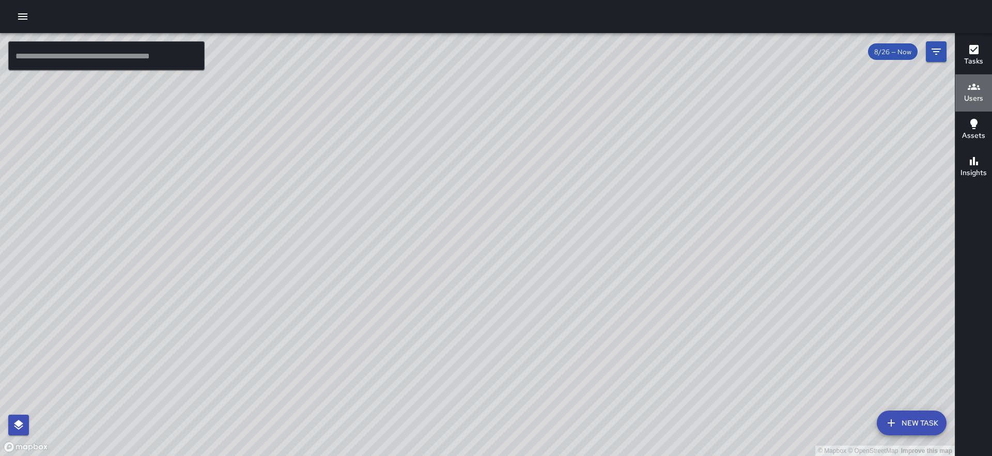
click at [974, 95] on h6 "Users" at bounding box center [973, 98] width 19 height 11
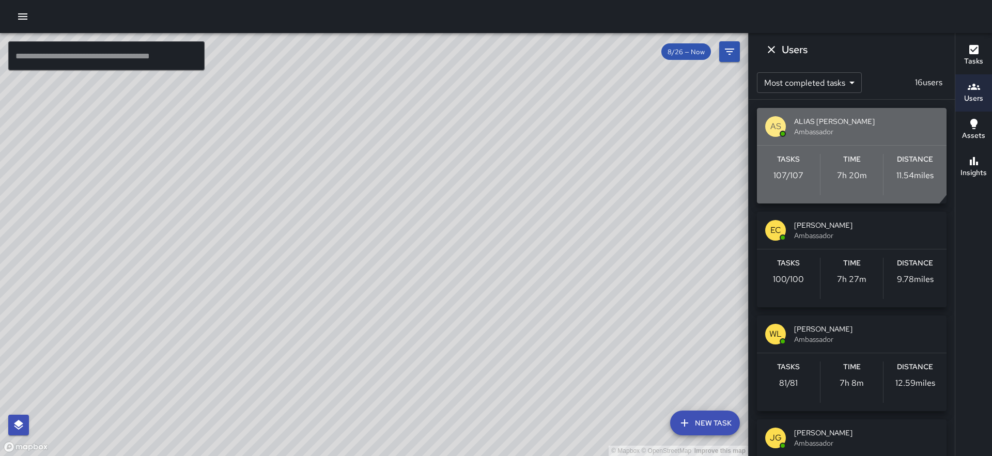
click at [845, 118] on span "ALIAS SIEGLER" at bounding box center [866, 121] width 144 height 10
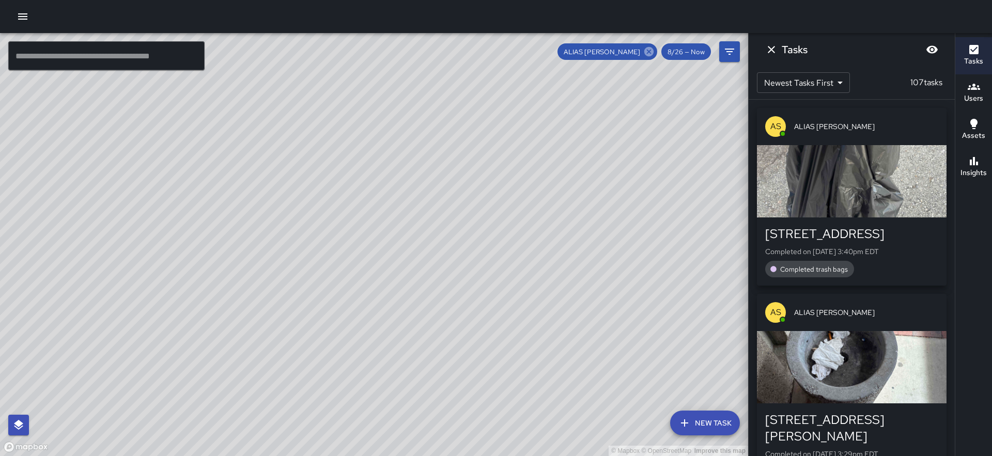
click at [653, 50] on icon at bounding box center [649, 51] width 9 height 9
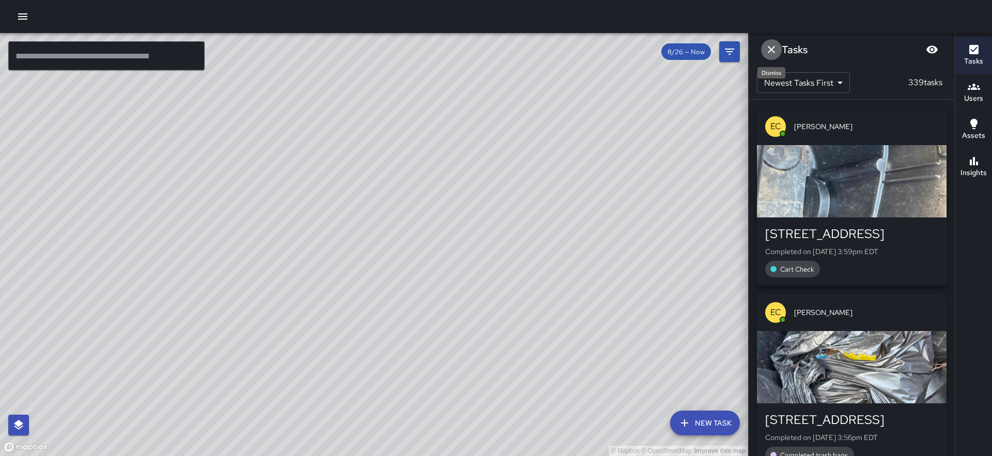
click at [774, 49] on icon "Dismiss" at bounding box center [771, 49] width 12 height 12
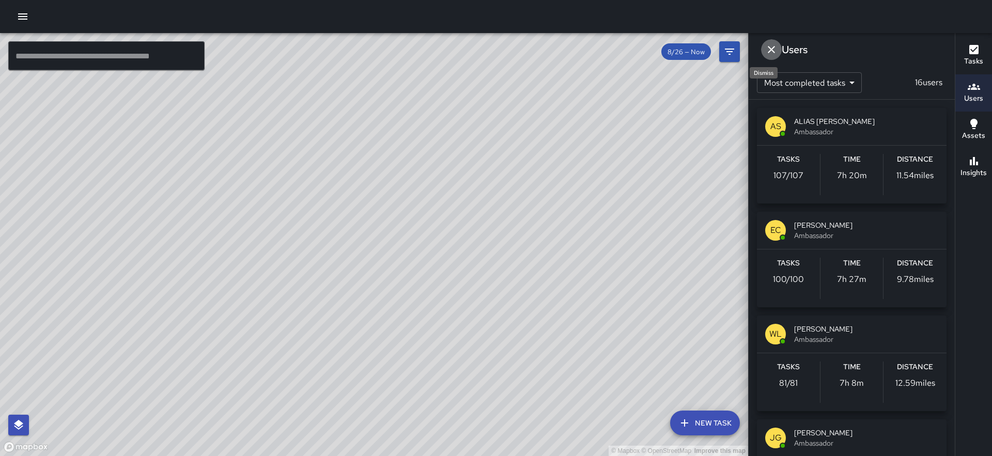
click at [774, 49] on icon "Dismiss" at bounding box center [771, 49] width 12 height 12
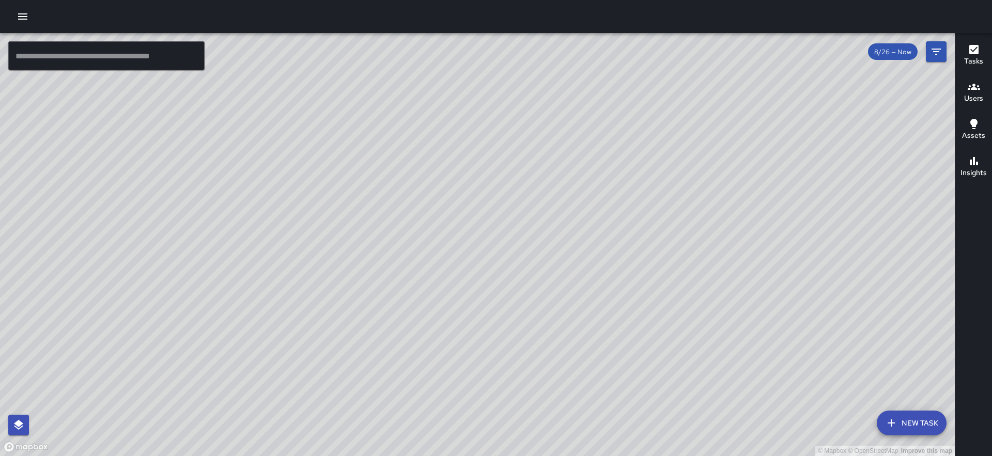
drag, startPoint x: 807, startPoint y: 152, endPoint x: 810, endPoint y: 132, distance: 19.8
click at [810, 132] on div "© Mapbox © OpenStreetMap Improve this map" at bounding box center [477, 244] width 955 height 423
click at [973, 99] on h6 "Users" at bounding box center [973, 98] width 19 height 11
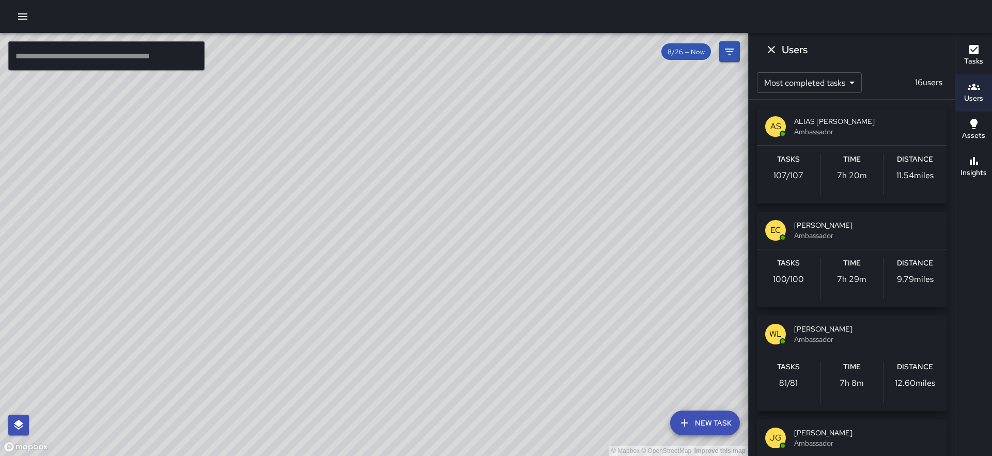
click at [857, 127] on span "Ambassador" at bounding box center [866, 132] width 144 height 10
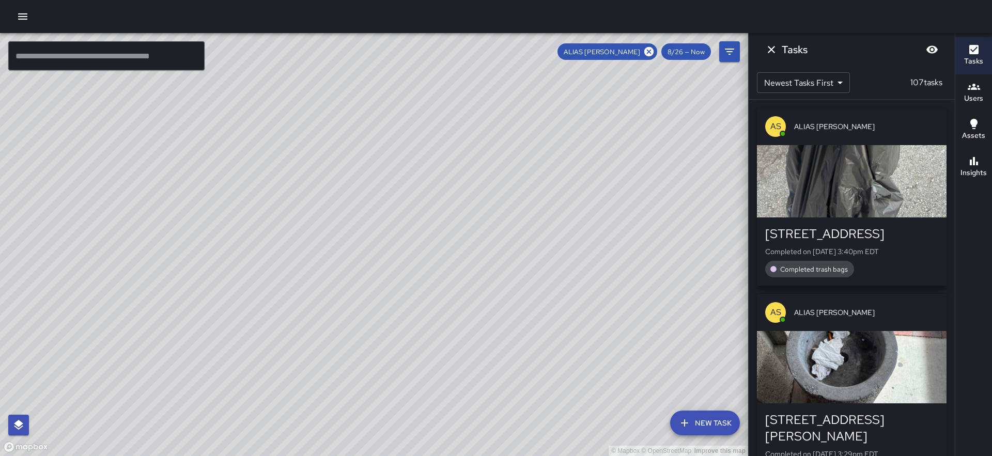
drag, startPoint x: 506, startPoint y: 313, endPoint x: 513, endPoint y: 296, distance: 18.3
click at [513, 296] on div "© Mapbox © OpenStreetMap Improve this map" at bounding box center [374, 244] width 748 height 423
click at [652, 54] on icon at bounding box center [649, 51] width 9 height 9
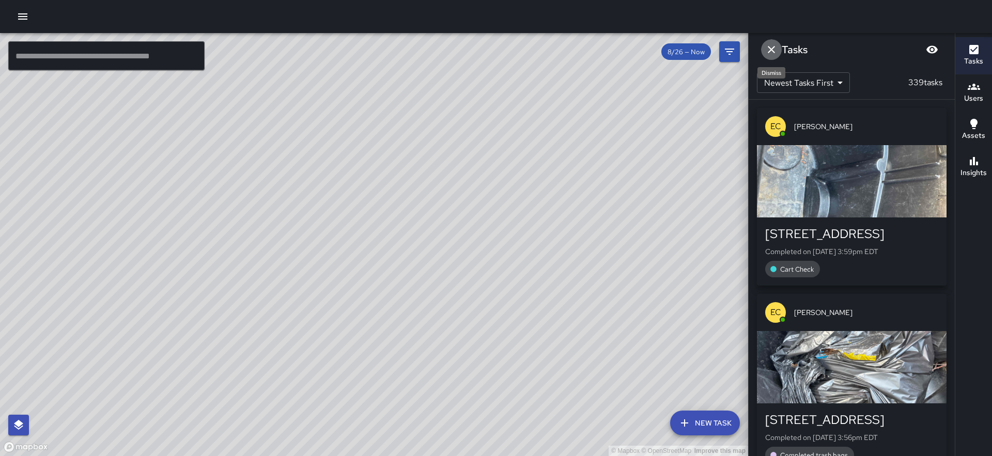
click at [770, 48] on icon "Dismiss" at bounding box center [771, 49] width 12 height 12
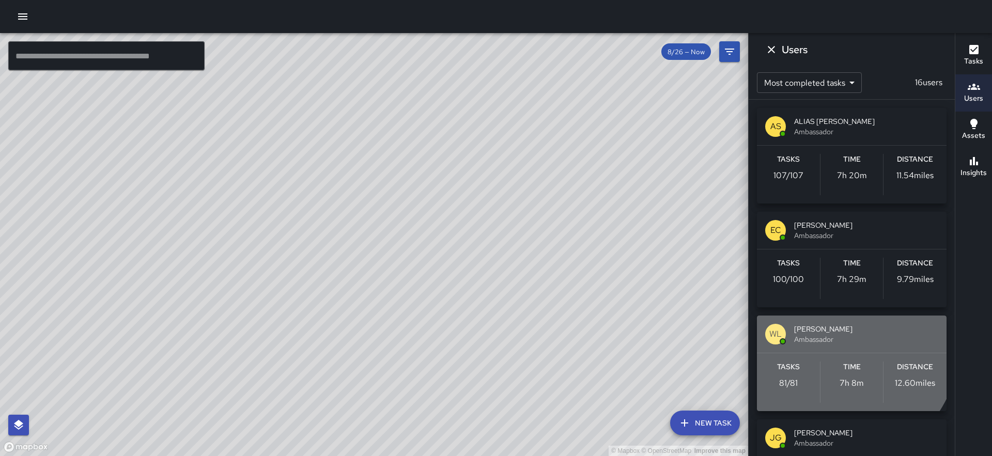
click at [813, 331] on span "William Littlejohn" at bounding box center [866, 329] width 144 height 10
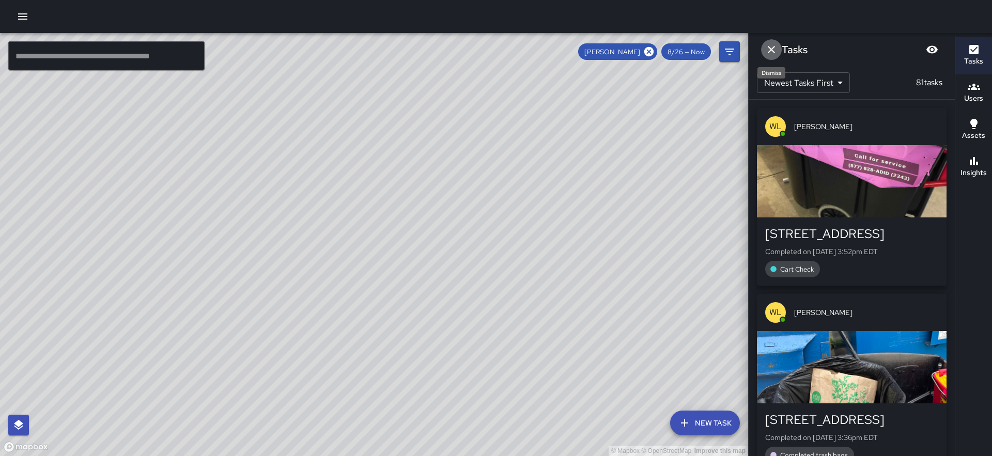
click at [770, 50] on icon "Dismiss" at bounding box center [771, 49] width 12 height 12
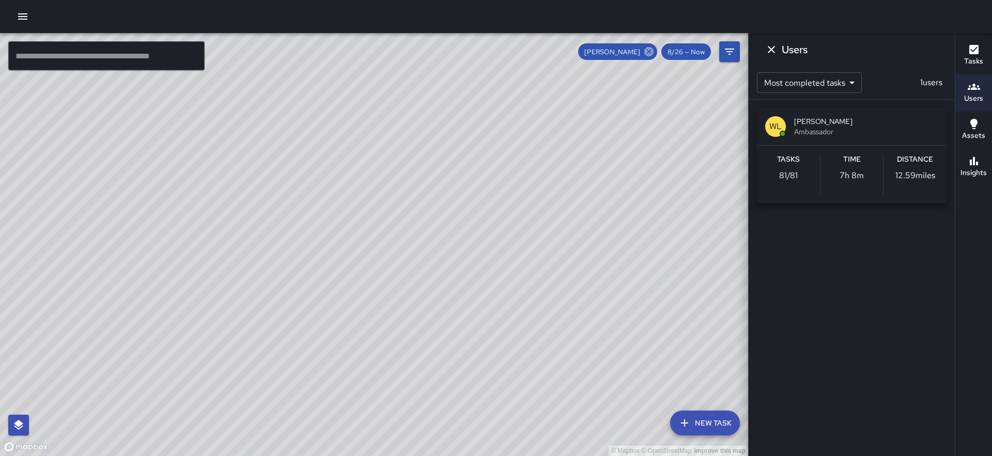
click at [653, 56] on icon at bounding box center [649, 51] width 11 height 11
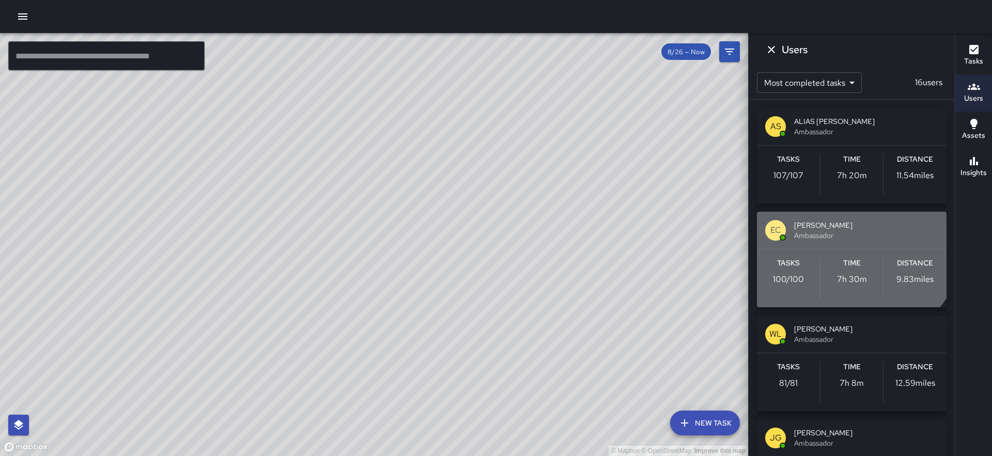
click at [834, 225] on span "Ed Cutshaw" at bounding box center [866, 225] width 144 height 10
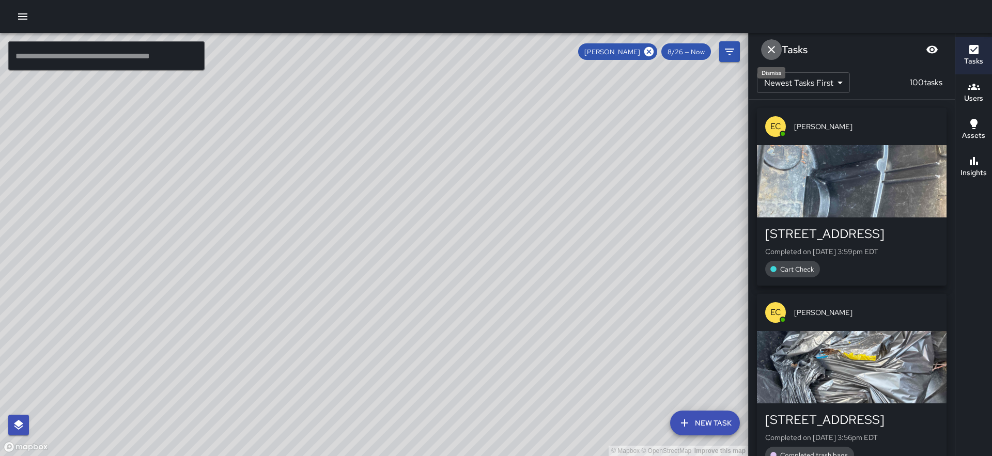
click at [770, 53] on icon "Dismiss" at bounding box center [771, 49] width 12 height 12
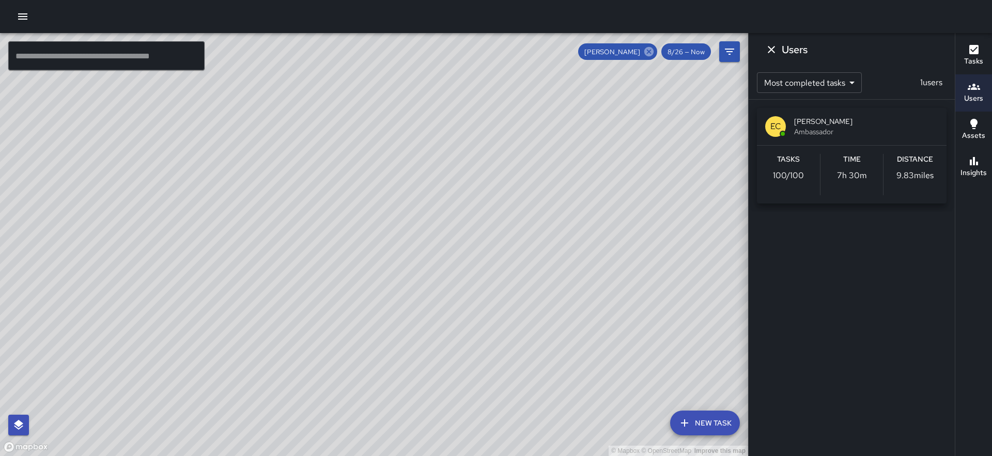
click at [652, 54] on icon at bounding box center [649, 51] width 9 height 9
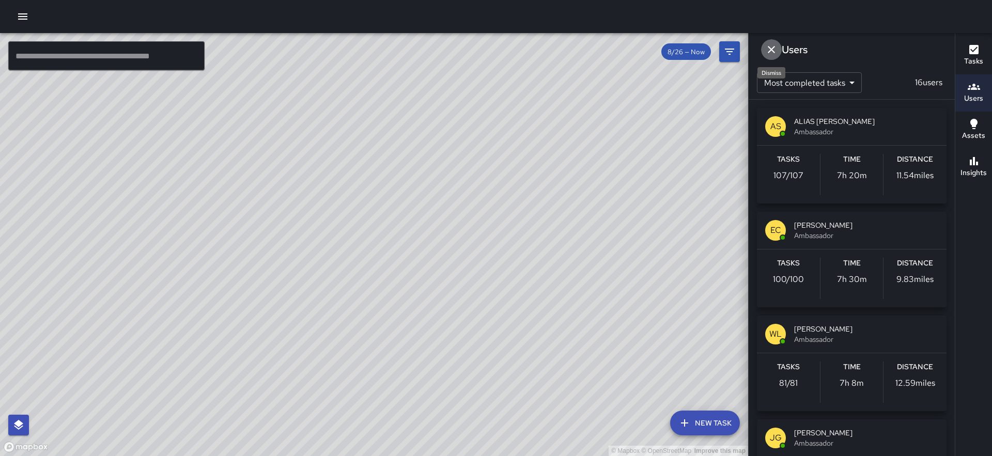
click at [767, 49] on icon "Dismiss" at bounding box center [771, 49] width 12 height 12
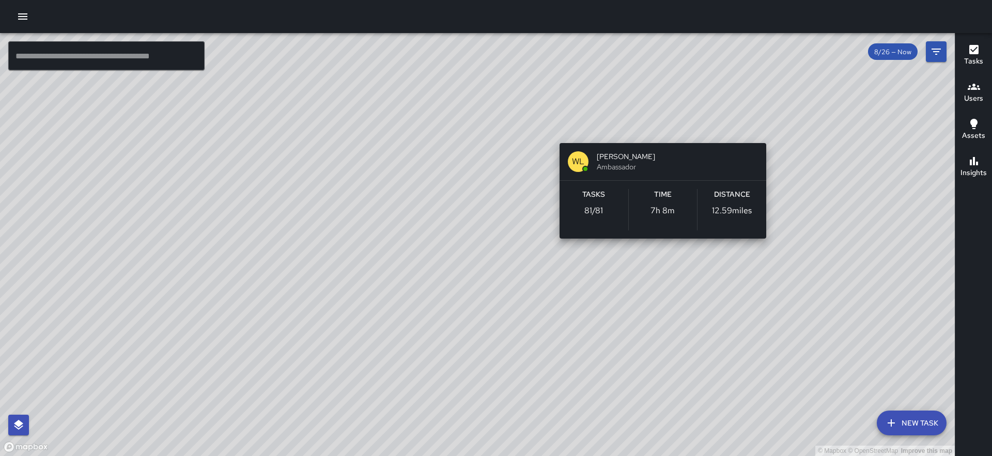
click at [661, 126] on div "© Mapbox © OpenStreetMap Improve this map WL William Littlejohn Ambassador Task…" at bounding box center [477, 244] width 955 height 423
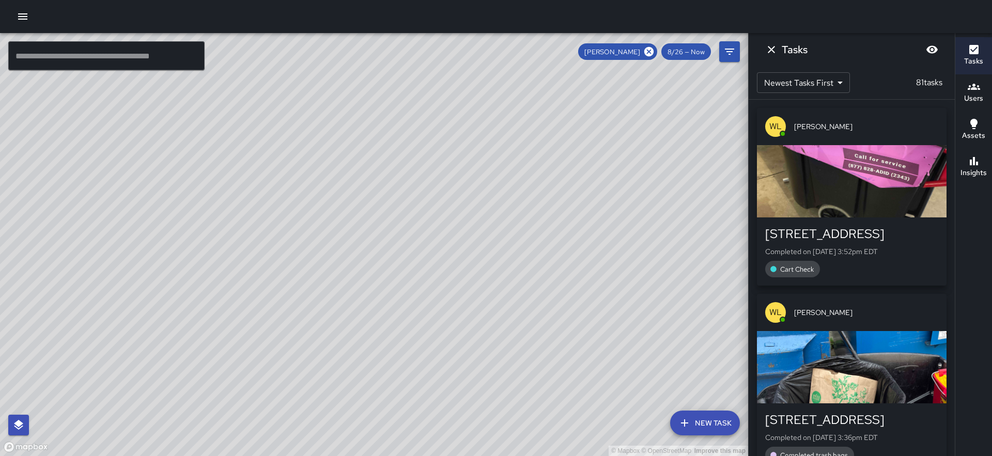
drag, startPoint x: 179, startPoint y: 278, endPoint x: 377, endPoint y: 249, distance: 200.7
click at [377, 249] on div "© Mapbox © OpenStreetMap Improve this map" at bounding box center [374, 244] width 748 height 423
click at [646, 52] on icon at bounding box center [649, 51] width 9 height 9
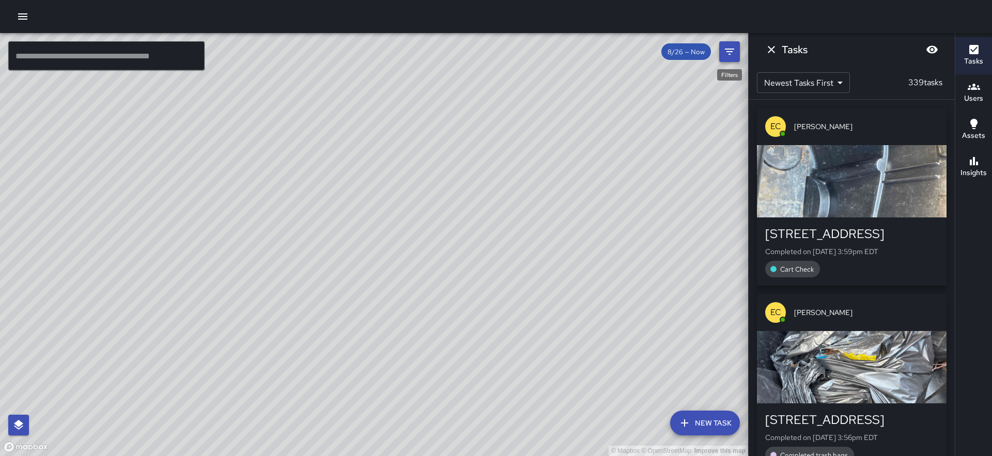
click at [730, 48] on icon "Filters" at bounding box center [730, 51] width 12 height 12
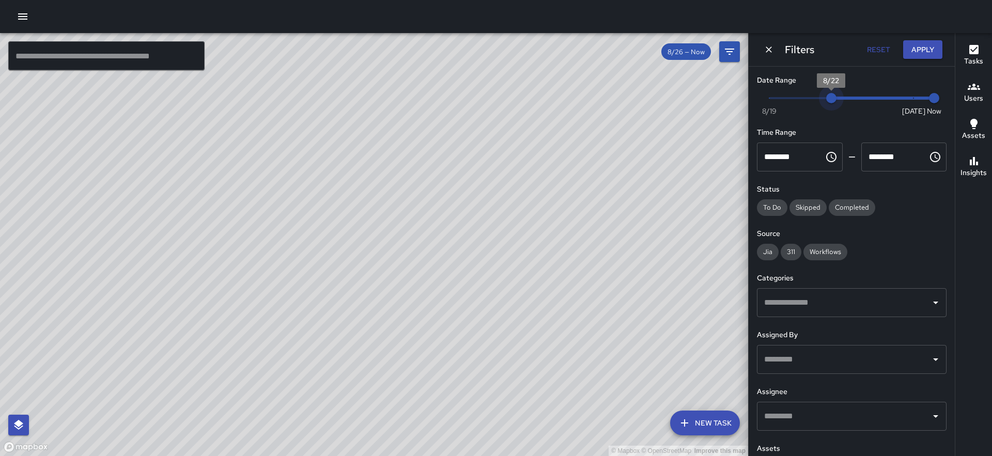
type input "*"
drag, startPoint x: 907, startPoint y: 102, endPoint x: 731, endPoint y: 120, distance: 176.7
click at [731, 120] on div "© Mapbox © OpenStreetMap Improve this map ​ New Task 8/26 — Now Map Layers Task…" at bounding box center [496, 244] width 992 height 423
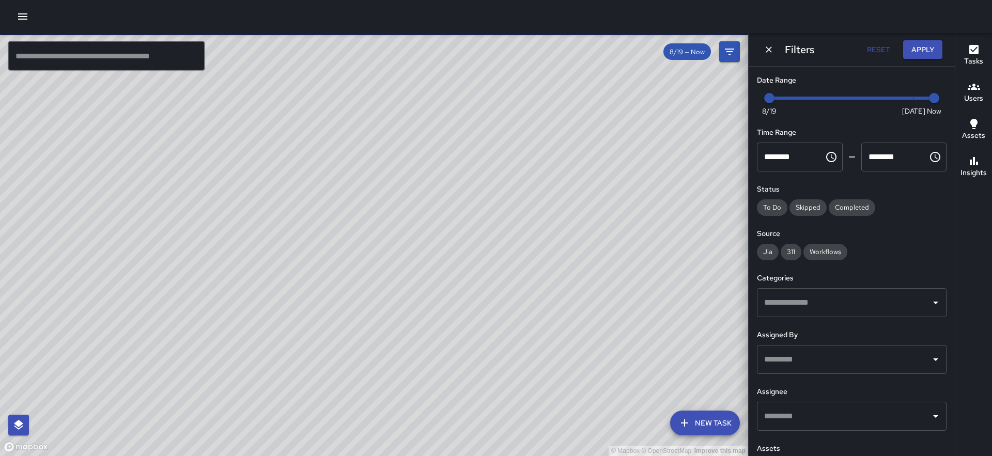
click at [764, 60] on div "Filters Reset Apply" at bounding box center [852, 49] width 206 height 33
click at [767, 49] on icon "Dismiss" at bounding box center [769, 49] width 10 height 10
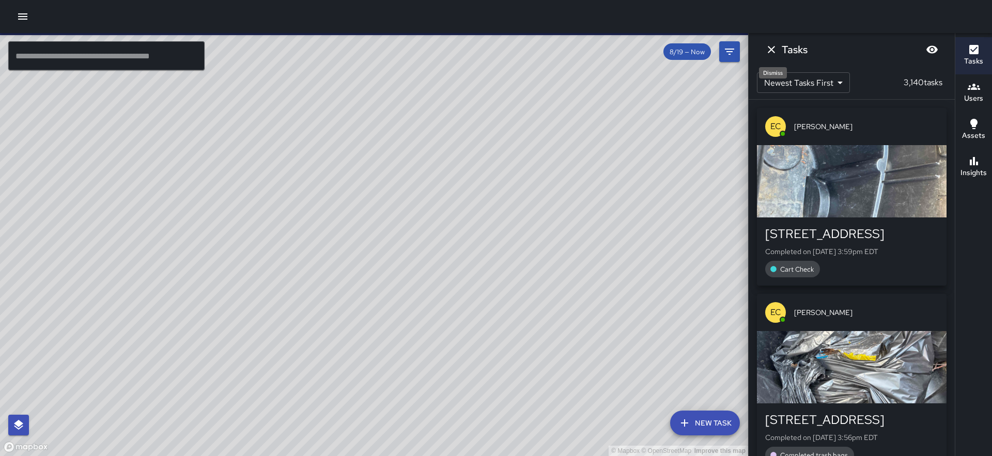
click at [766, 52] on icon "Dismiss" at bounding box center [771, 49] width 12 height 12
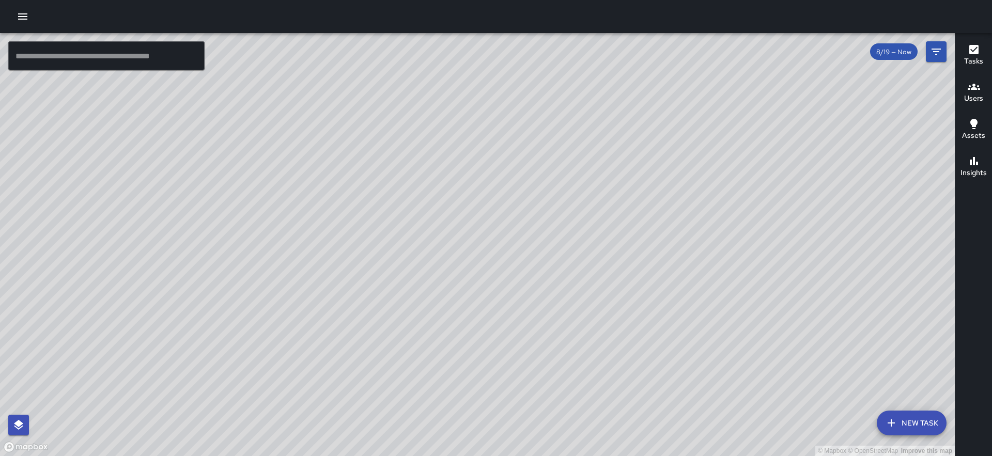
drag, startPoint x: 192, startPoint y: 392, endPoint x: 322, endPoint y: 286, distance: 167.9
click at [322, 286] on div "© Mapbox © OpenStreetMap Improve this map" at bounding box center [477, 244] width 955 height 423
drag, startPoint x: 819, startPoint y: 362, endPoint x: 569, endPoint y: 302, distance: 257.6
click at [759, 342] on div "© Mapbox © OpenStreetMap Improve this map" at bounding box center [477, 244] width 955 height 423
drag, startPoint x: 476, startPoint y: 285, endPoint x: 480, endPoint y: 280, distance: 7.0
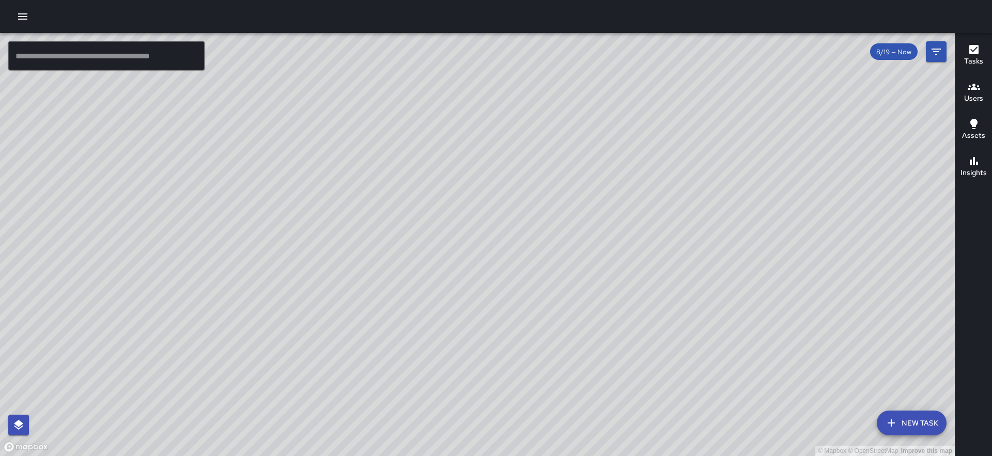
click at [480, 280] on div "© Mapbox © OpenStreetMap Improve this map" at bounding box center [477, 244] width 955 height 423
drag, startPoint x: 892, startPoint y: 348, endPoint x: 694, endPoint y: 287, distance: 206.5
click at [694, 287] on div "© Mapbox © OpenStreetMap Improve this map" at bounding box center [477, 244] width 955 height 423
click at [787, 182] on div "© Mapbox © OpenStreetMap Improve this map" at bounding box center [477, 244] width 955 height 423
drag, startPoint x: 772, startPoint y: 188, endPoint x: 731, endPoint y: 230, distance: 58.5
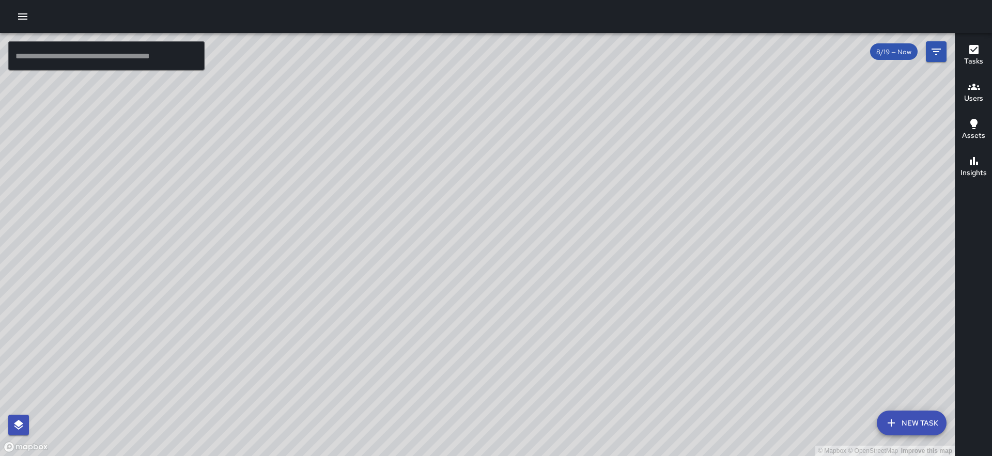
click at [731, 230] on div "© Mapbox © OpenStreetMap Improve this map" at bounding box center [477, 244] width 955 height 423
drag, startPoint x: 897, startPoint y: 91, endPoint x: 824, endPoint y: 148, distance: 92.1
click at [807, 165] on div "© Mapbox © OpenStreetMap Improve this map" at bounding box center [477, 244] width 955 height 423
drag, startPoint x: 920, startPoint y: 118, endPoint x: 992, endPoint y: 2, distance: 137.4
click at [992, 2] on div "© Mapbox © OpenStreetMap Improve this map ​ New Task 8/19 — Now Map Layers Task…" at bounding box center [496, 228] width 992 height 456
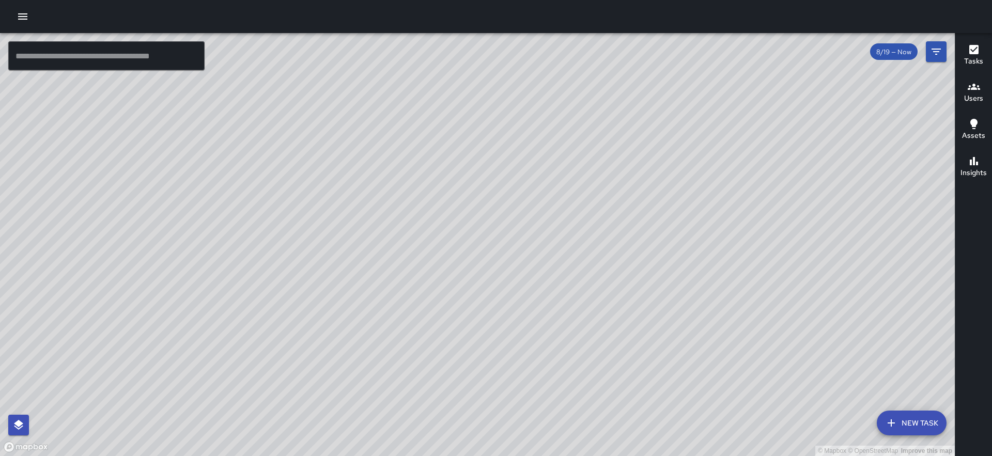
drag, startPoint x: 218, startPoint y: 203, endPoint x: 260, endPoint y: 209, distance: 42.3
click at [260, 209] on div "© Mapbox © OpenStreetMap Improve this map" at bounding box center [477, 244] width 955 height 423
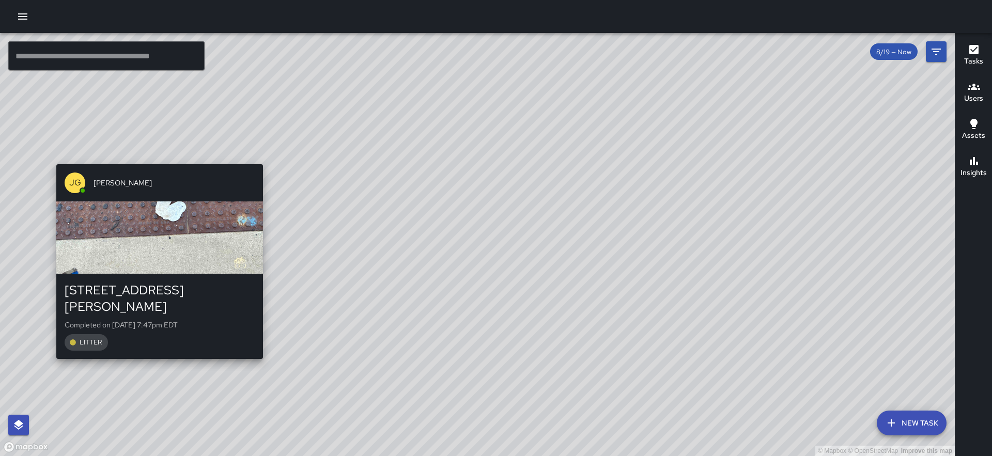
drag, startPoint x: 131, startPoint y: 169, endPoint x: 159, endPoint y: 158, distance: 30.1
click at [159, 158] on div "© Mapbox © OpenStreetMap Improve this map JG JAMES GINGLES 4 Clingman Avenue Co…" at bounding box center [477, 244] width 955 height 423
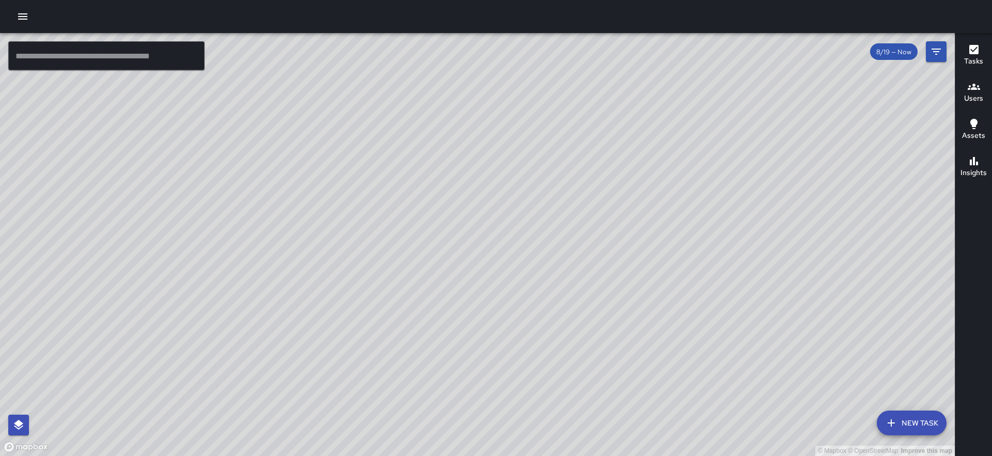
drag, startPoint x: 540, startPoint y: 277, endPoint x: 417, endPoint y: 309, distance: 127.3
click at [417, 309] on div "© Mapbox © OpenStreetMap Improve this map" at bounding box center [477, 244] width 955 height 423
drag, startPoint x: 356, startPoint y: 336, endPoint x: 369, endPoint y: 284, distance: 54.2
click at [369, 284] on div "© Mapbox © OpenStreetMap Improve this map" at bounding box center [477, 244] width 955 height 423
drag, startPoint x: 369, startPoint y: 284, endPoint x: 376, endPoint y: 252, distance: 32.3
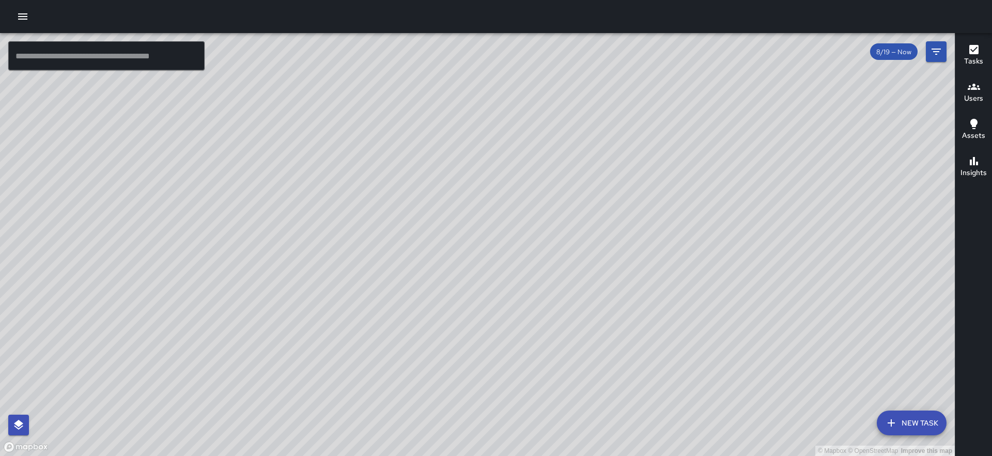
click at [376, 252] on div "© Mapbox © OpenStreetMap Improve this map" at bounding box center [477, 244] width 955 height 423
click at [938, 64] on div "Filters" at bounding box center [936, 72] width 27 height 20
click at [908, 56] on div "8/19 — Now" at bounding box center [894, 51] width 48 height 17
click at [925, 48] on div "8/19 — Now" at bounding box center [908, 51] width 76 height 21
click at [937, 45] on icon "Filters" at bounding box center [936, 51] width 12 height 12
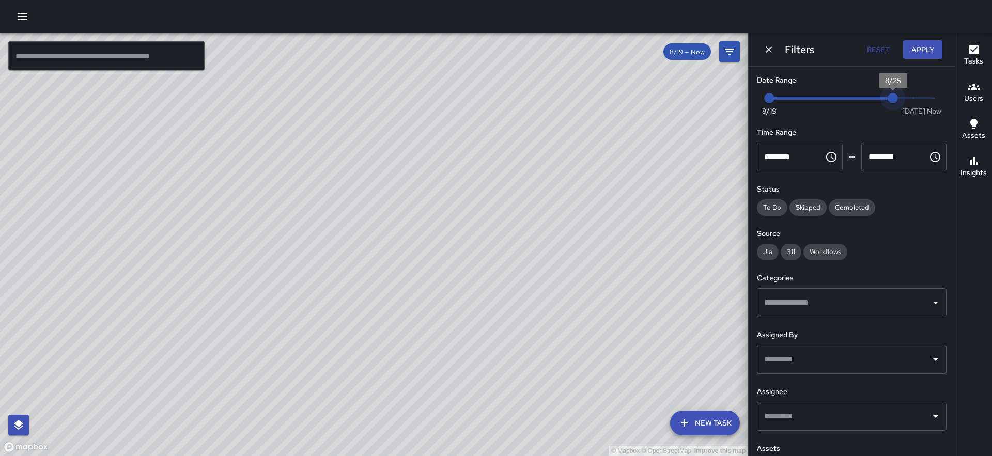
drag, startPoint x: 929, startPoint y: 100, endPoint x: 887, endPoint y: 108, distance: 43.1
click at [888, 103] on span "8/25" at bounding box center [893, 98] width 10 height 10
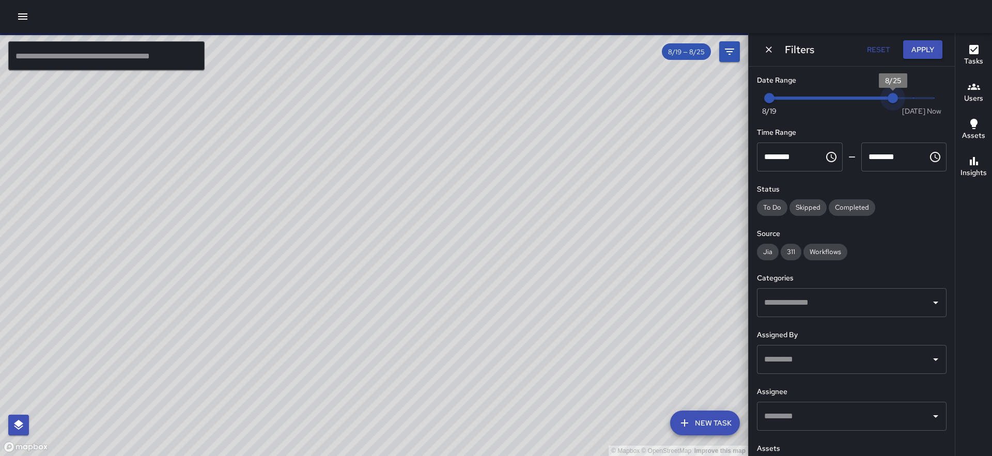
type input "*"
drag, startPoint x: 890, startPoint y: 91, endPoint x: 953, endPoint y: 75, distance: 65.2
click at [953, 75] on div "Date Range Now Today 8/19 8/19 4:28 pm Time Range ******** ​ ******** ​ Status …" at bounding box center [852, 262] width 206 height 390
click at [773, 51] on icon "Dismiss" at bounding box center [769, 49] width 10 height 10
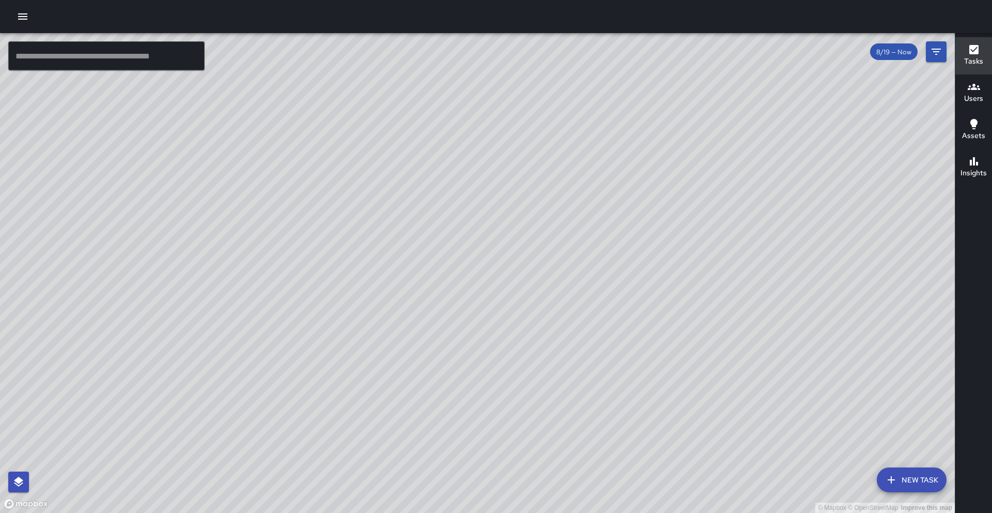
click at [956, 37] on button "Tasks" at bounding box center [974, 55] width 37 height 37
